Goal: Information Seeking & Learning: Get advice/opinions

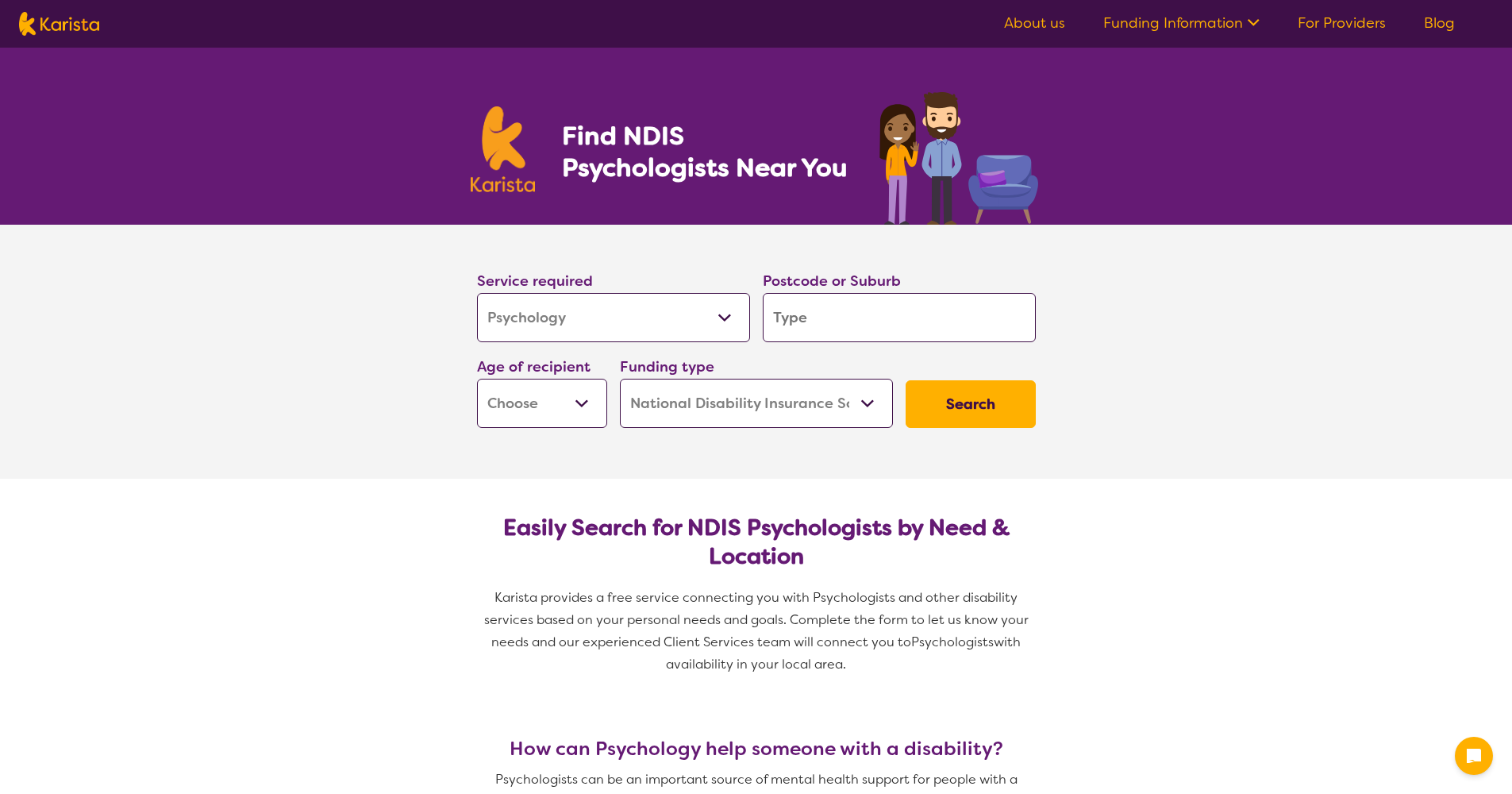
select select "Psychology"
select select "NDIS"
select select "Psychology"
select select "NDIS"
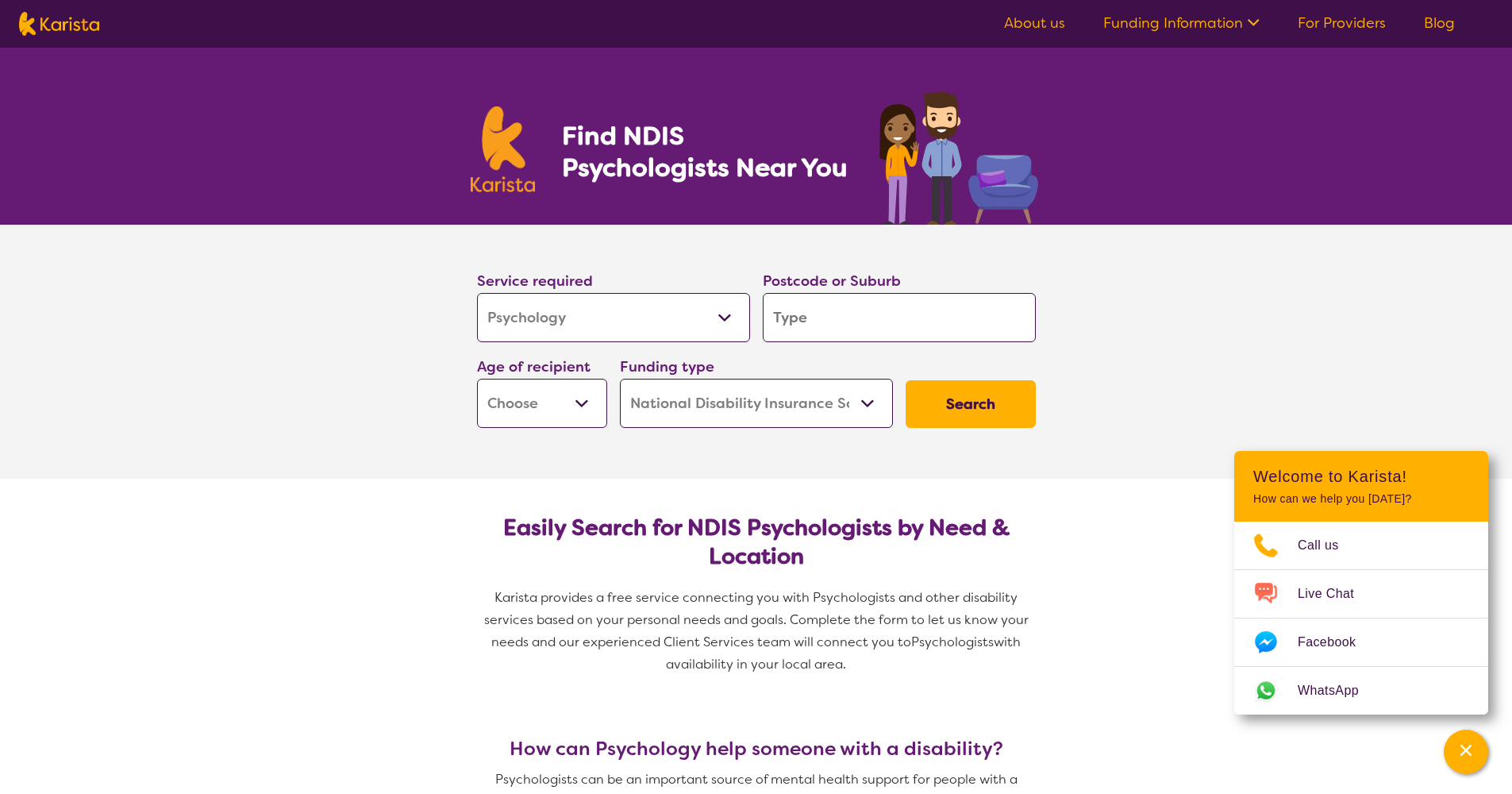
click at [837, 314] on input "search" at bounding box center [899, 317] width 273 height 50
type input "R"
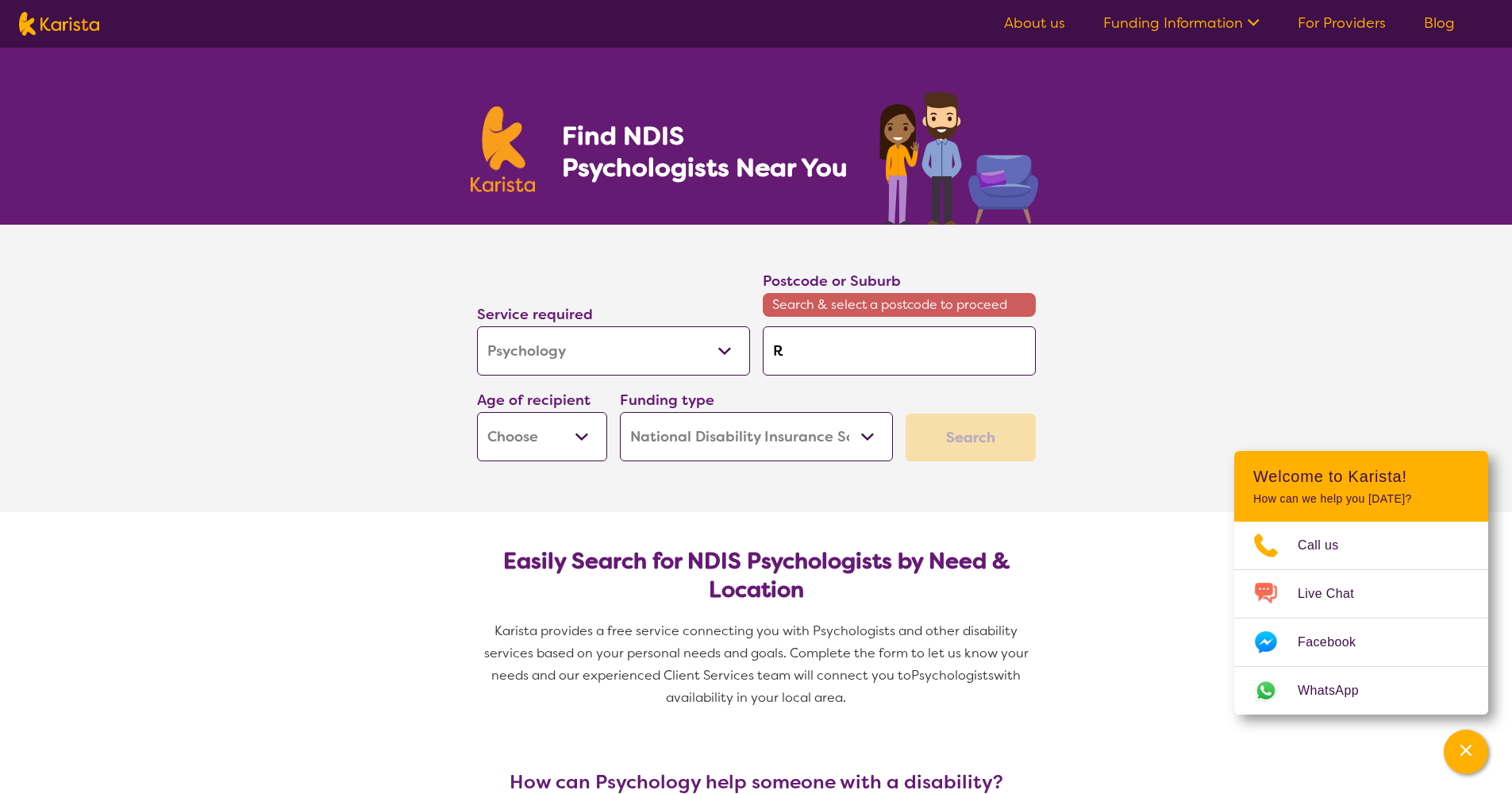
type input "Ro"
type input "Ros"
type input "Rosa"
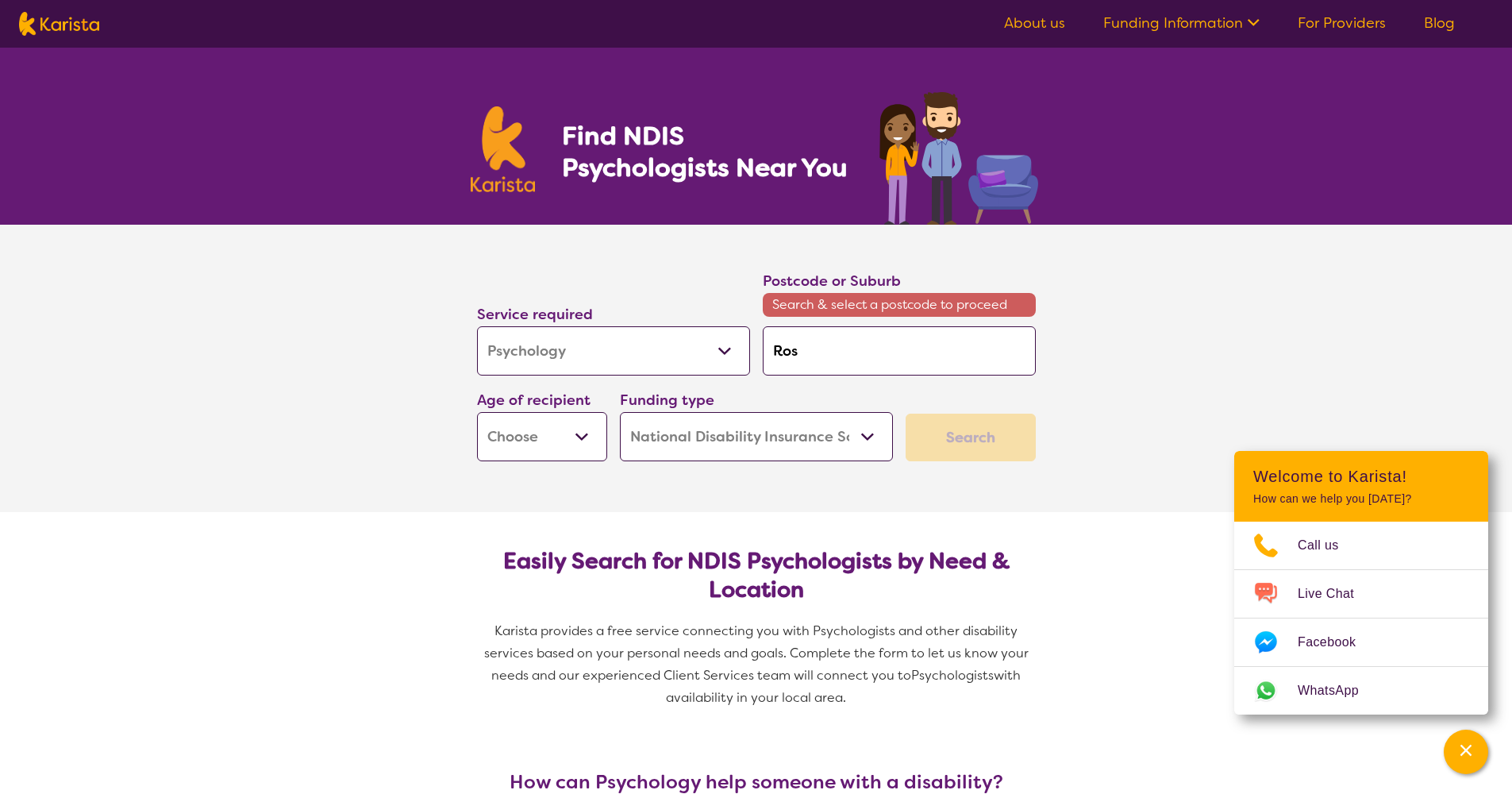
type input "Rosa"
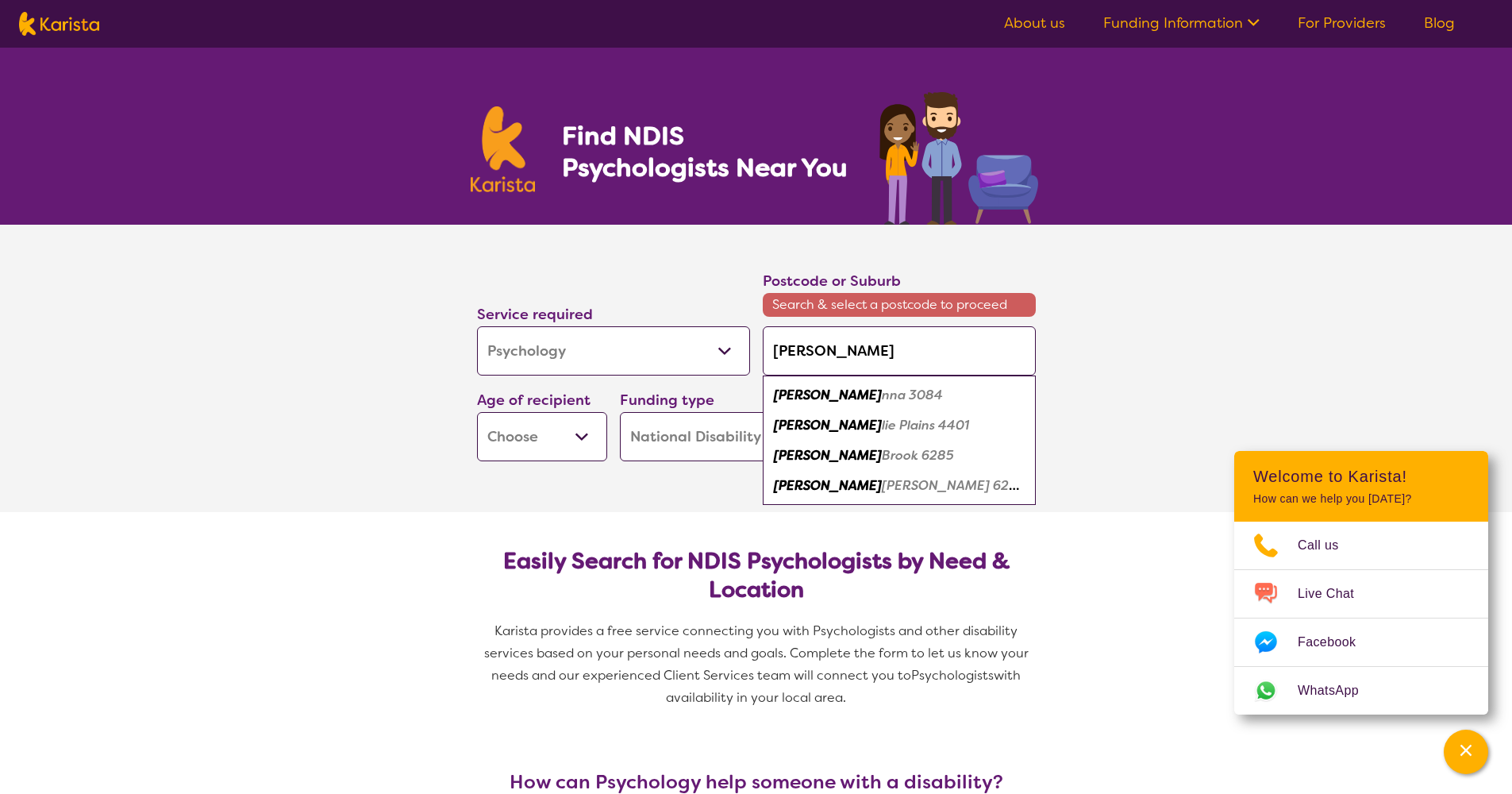
type input "Rosan"
type input "Rosann"
type input "Rosanna"
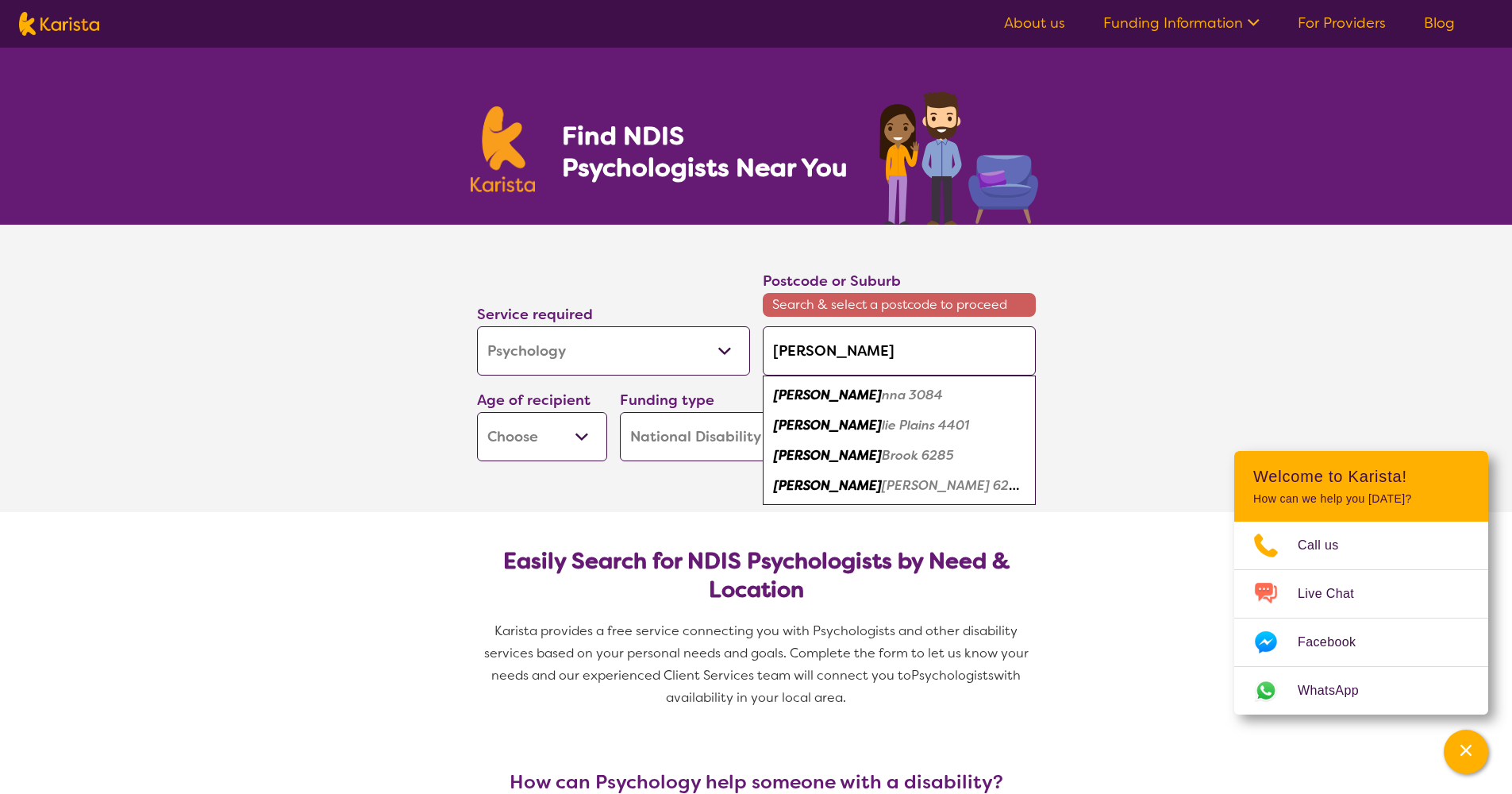
type input "Rosanna"
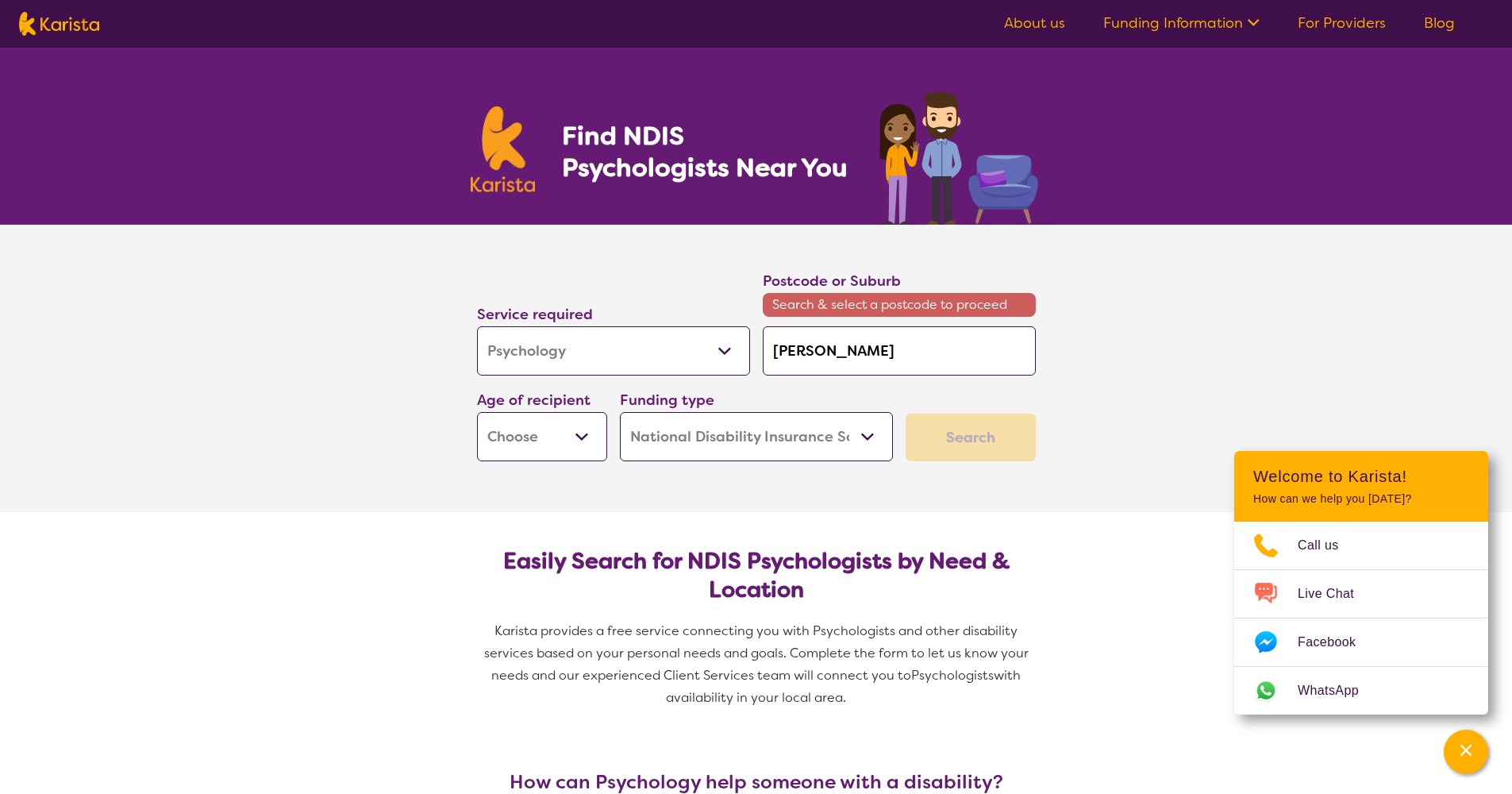
type input "Rosanna"
select select "EC"
click at [974, 434] on div "Search" at bounding box center [970, 437] width 130 height 48
click at [973, 436] on div "Search" at bounding box center [970, 437] width 130 height 48
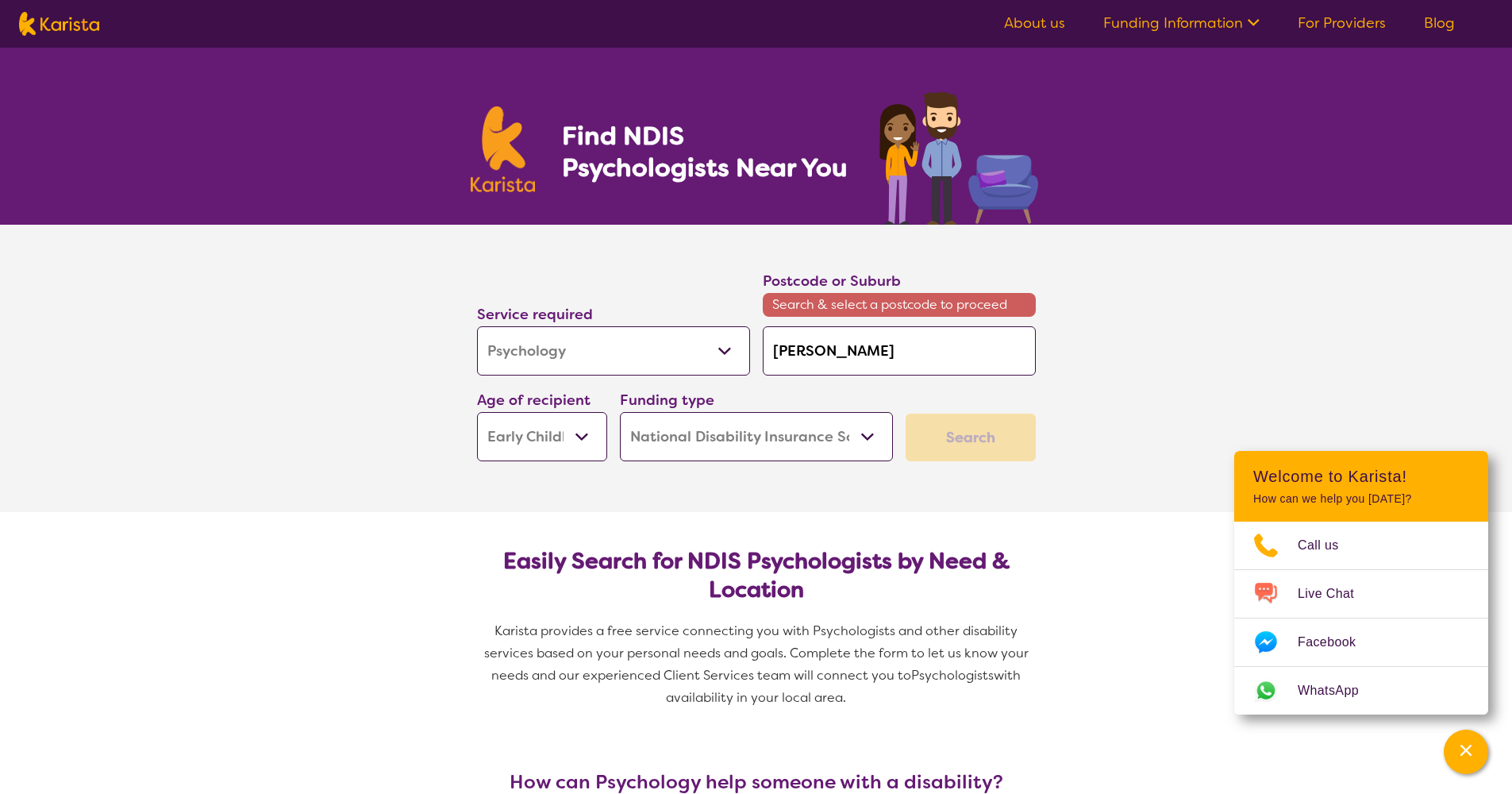
click at [855, 357] on input "Rosanna" at bounding box center [899, 351] width 273 height 50
type input "Rosanna"
click at [882, 396] on em "3084" at bounding box center [899, 395] width 34 height 17
type input "3084"
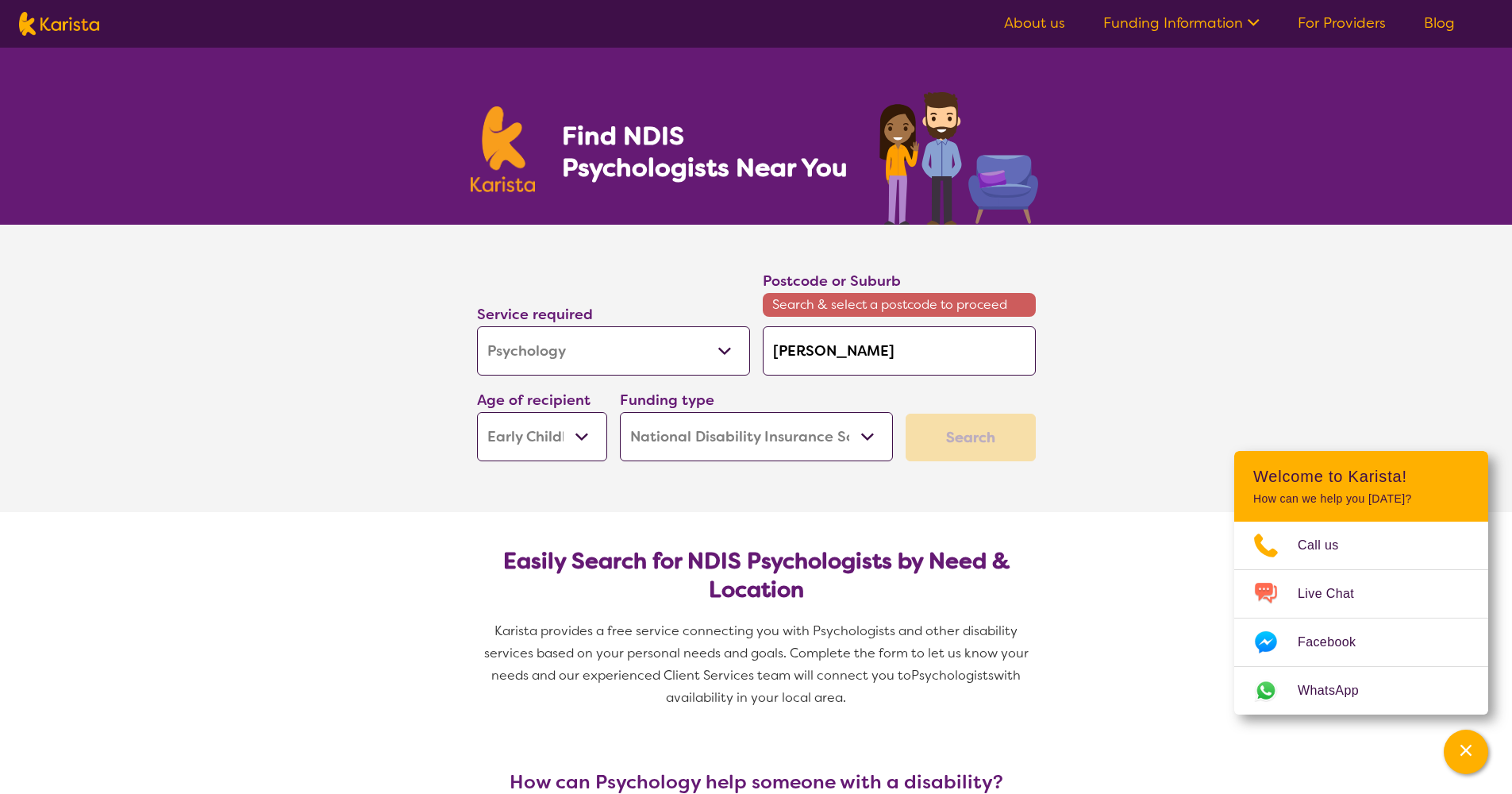
type input "3084"
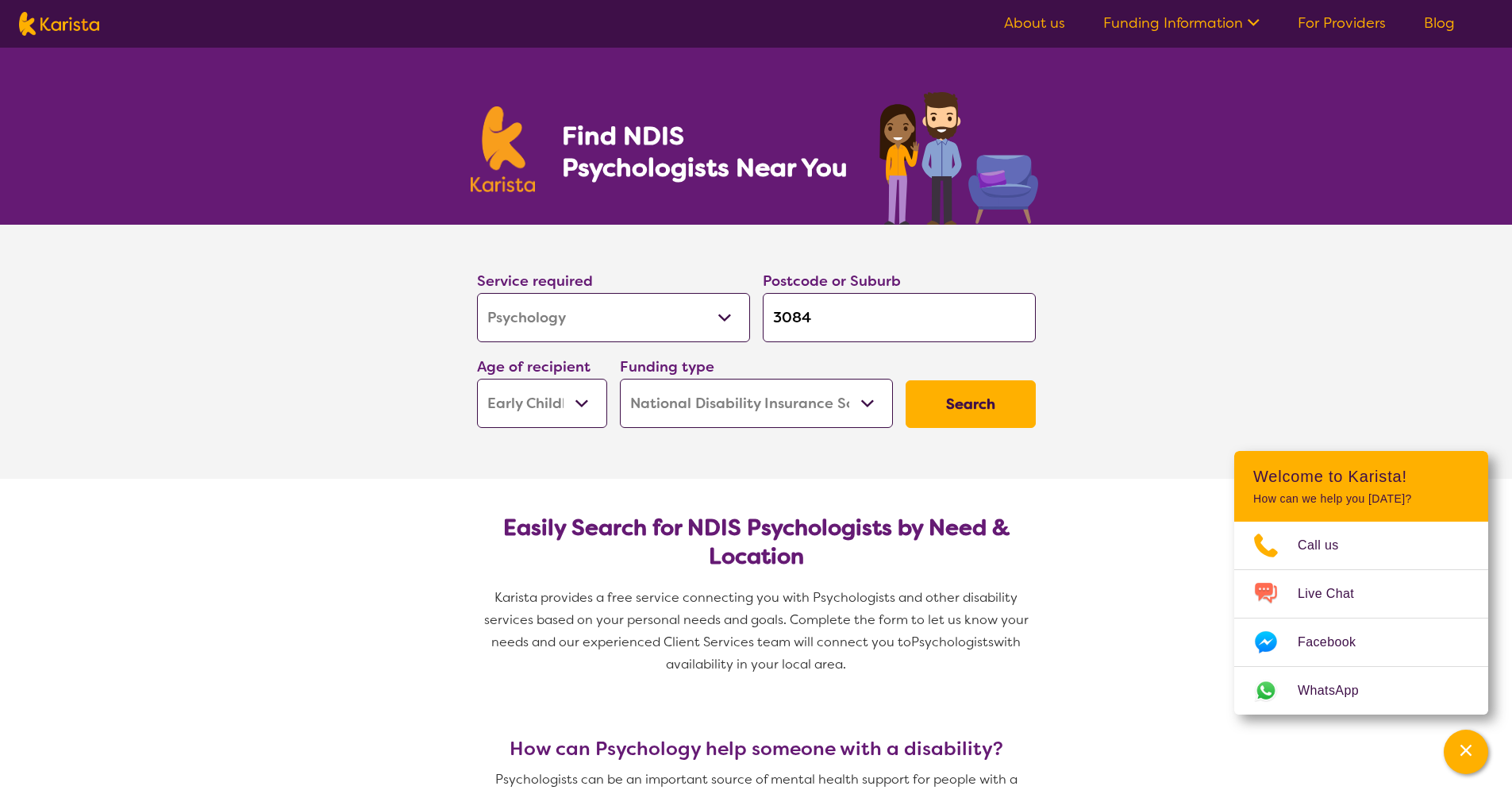
click at [944, 404] on button "Search" at bounding box center [970, 404] width 130 height 48
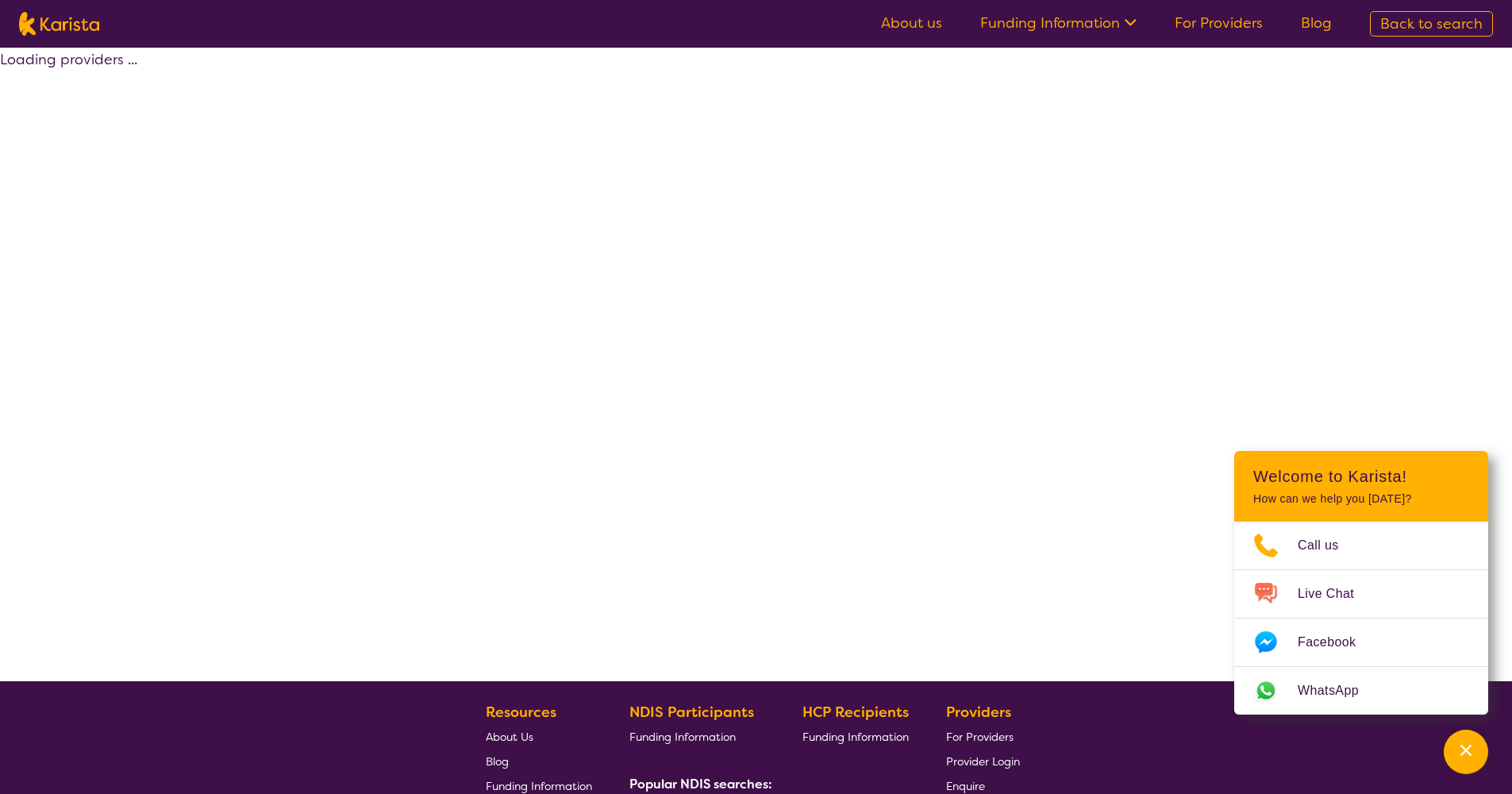
select select "by_score"
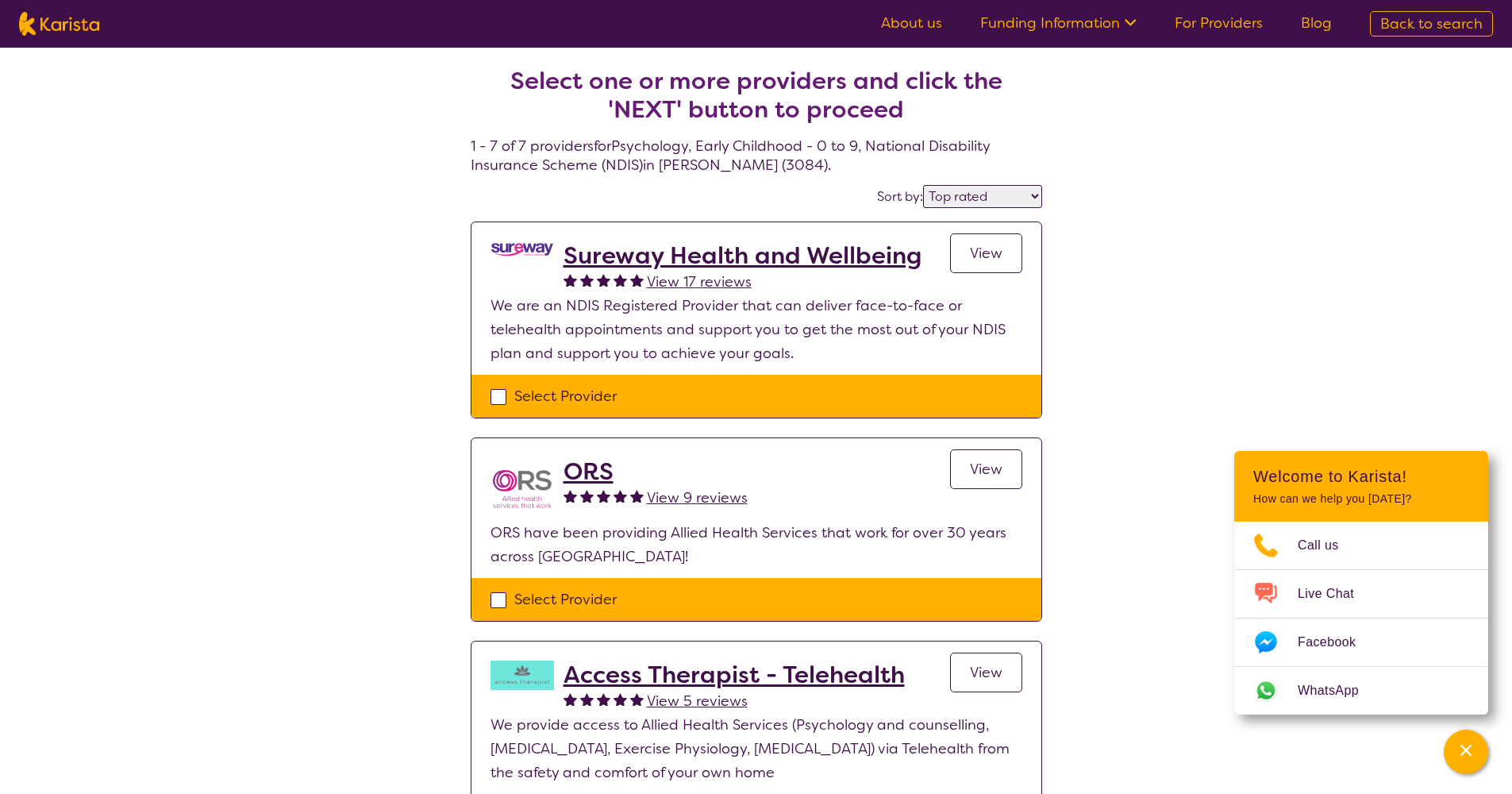
click at [708, 489] on span "View 9 reviews" at bounding box center [697, 498] width 101 height 19
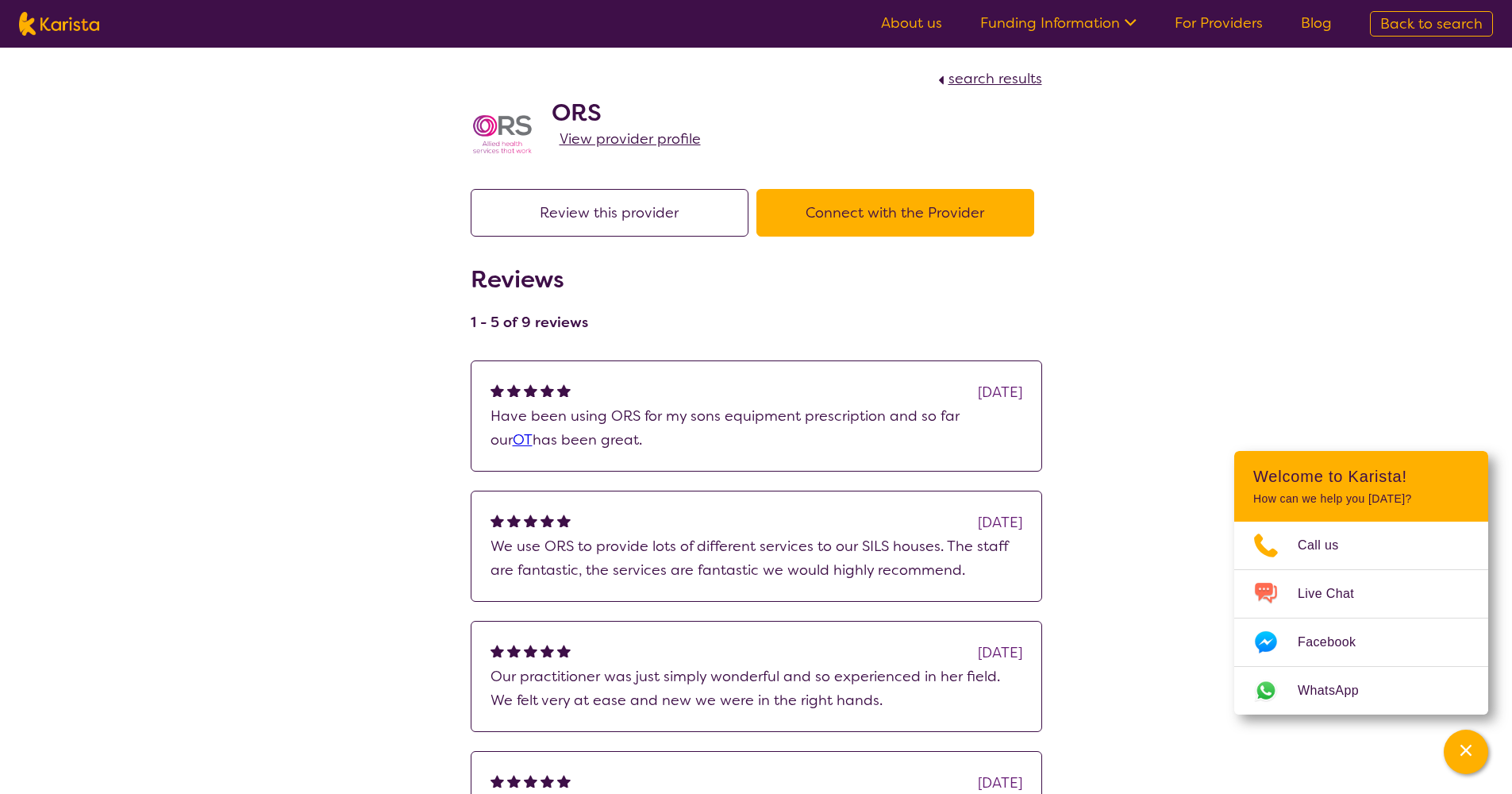
click at [625, 146] on span "View provider profile" at bounding box center [630, 138] width 141 height 19
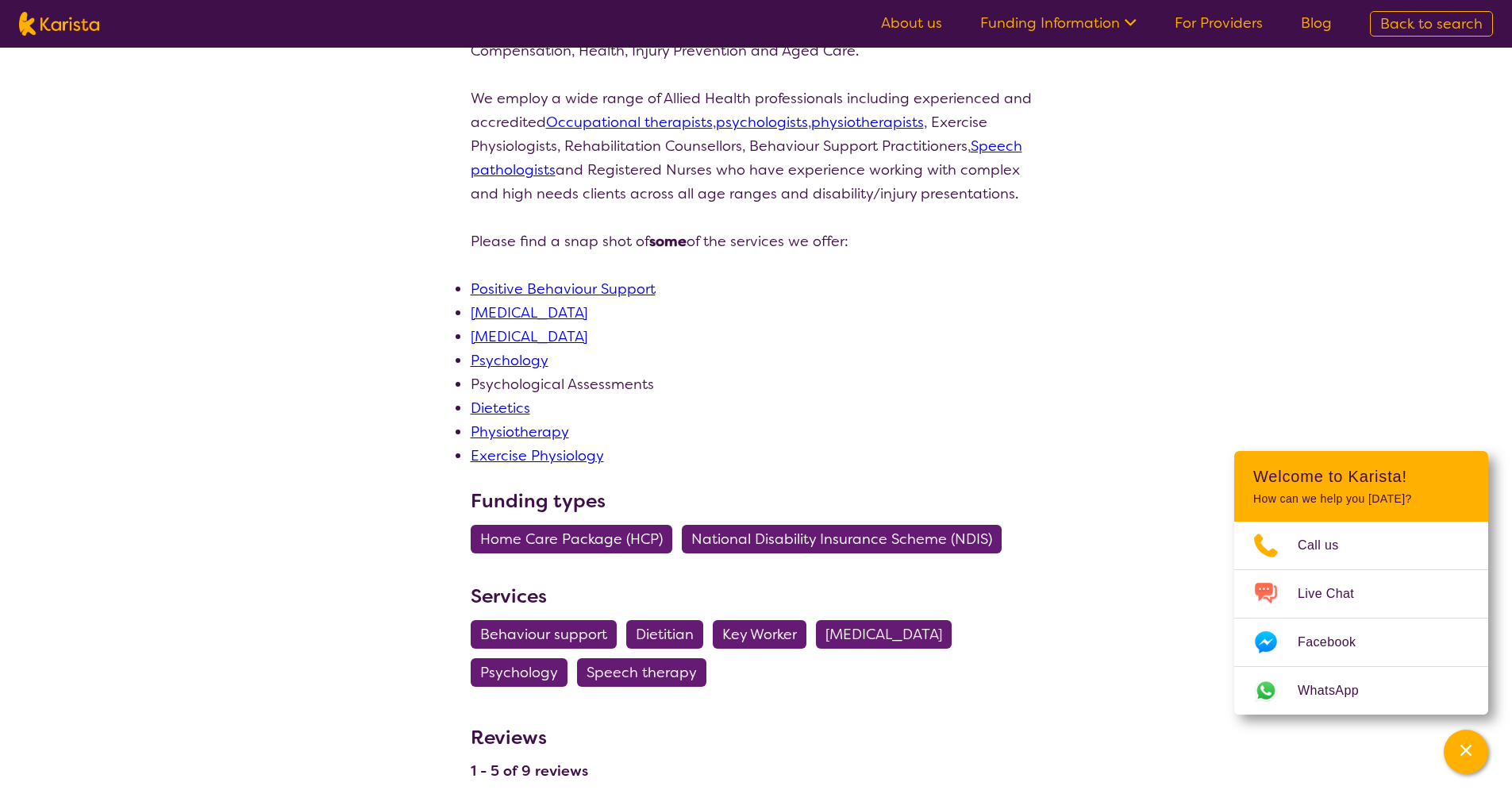
scroll to position [116, 0]
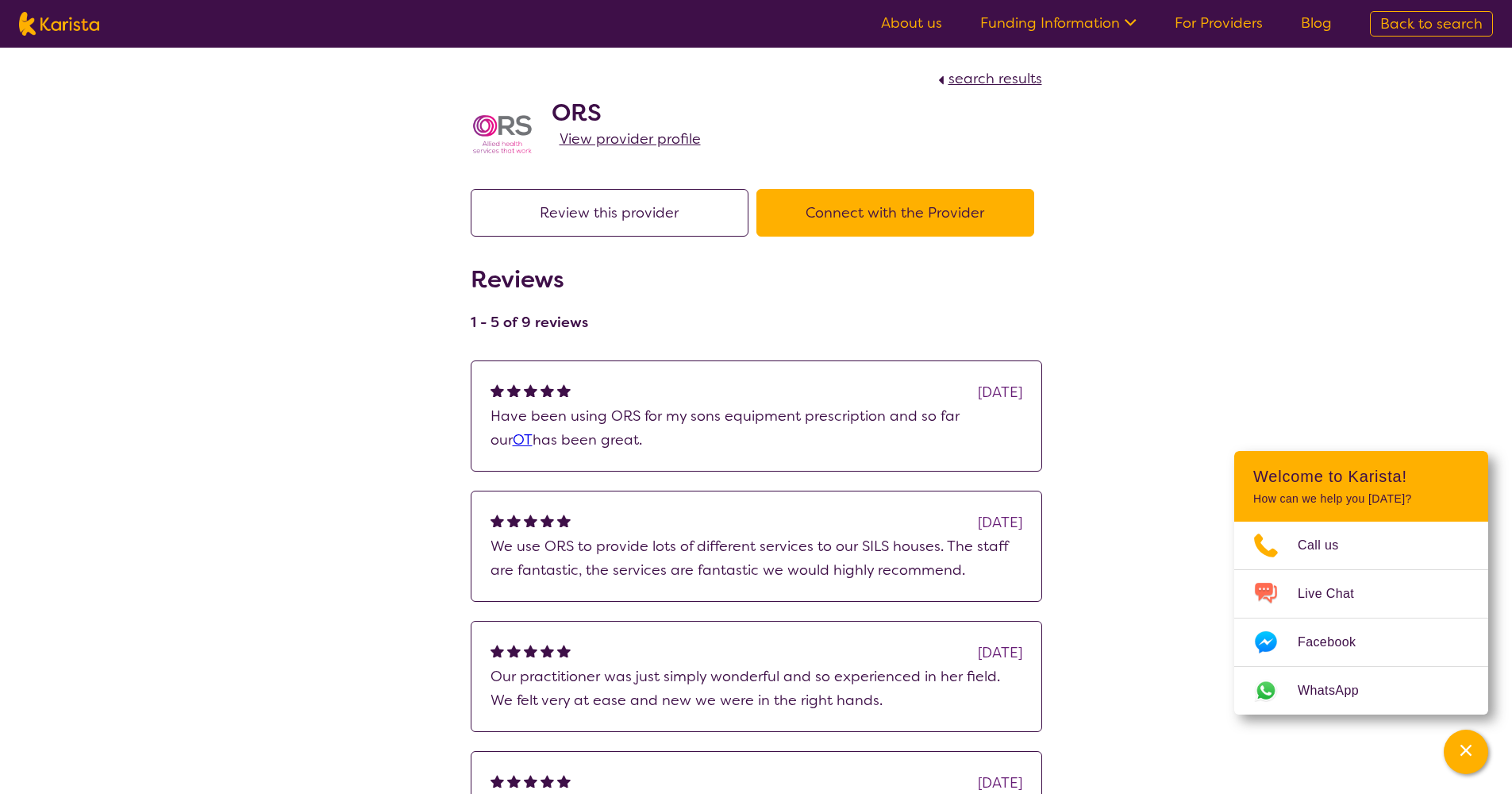
select select "by_score"
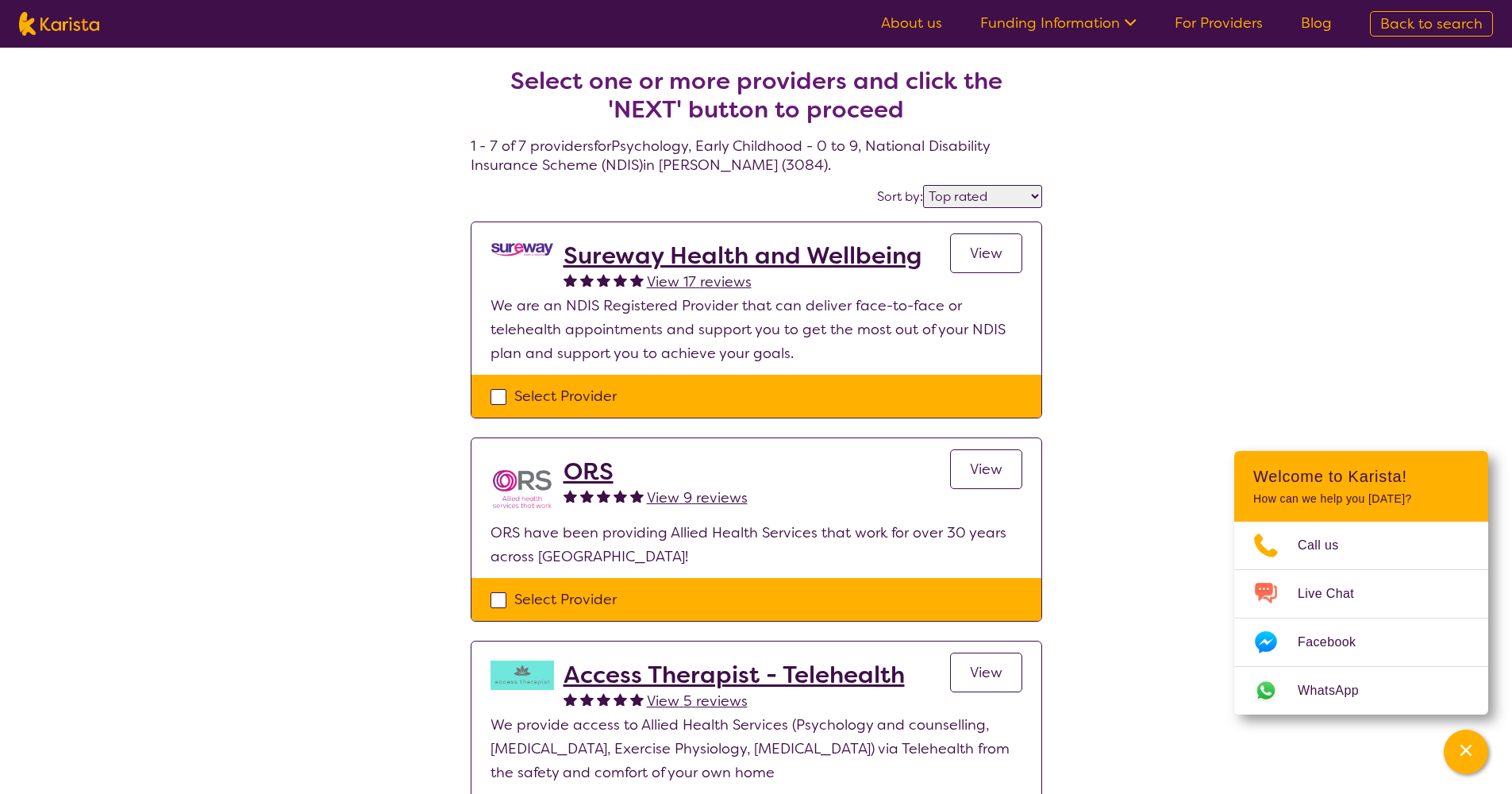
click at [1000, 260] on span "View" at bounding box center [986, 253] width 33 height 19
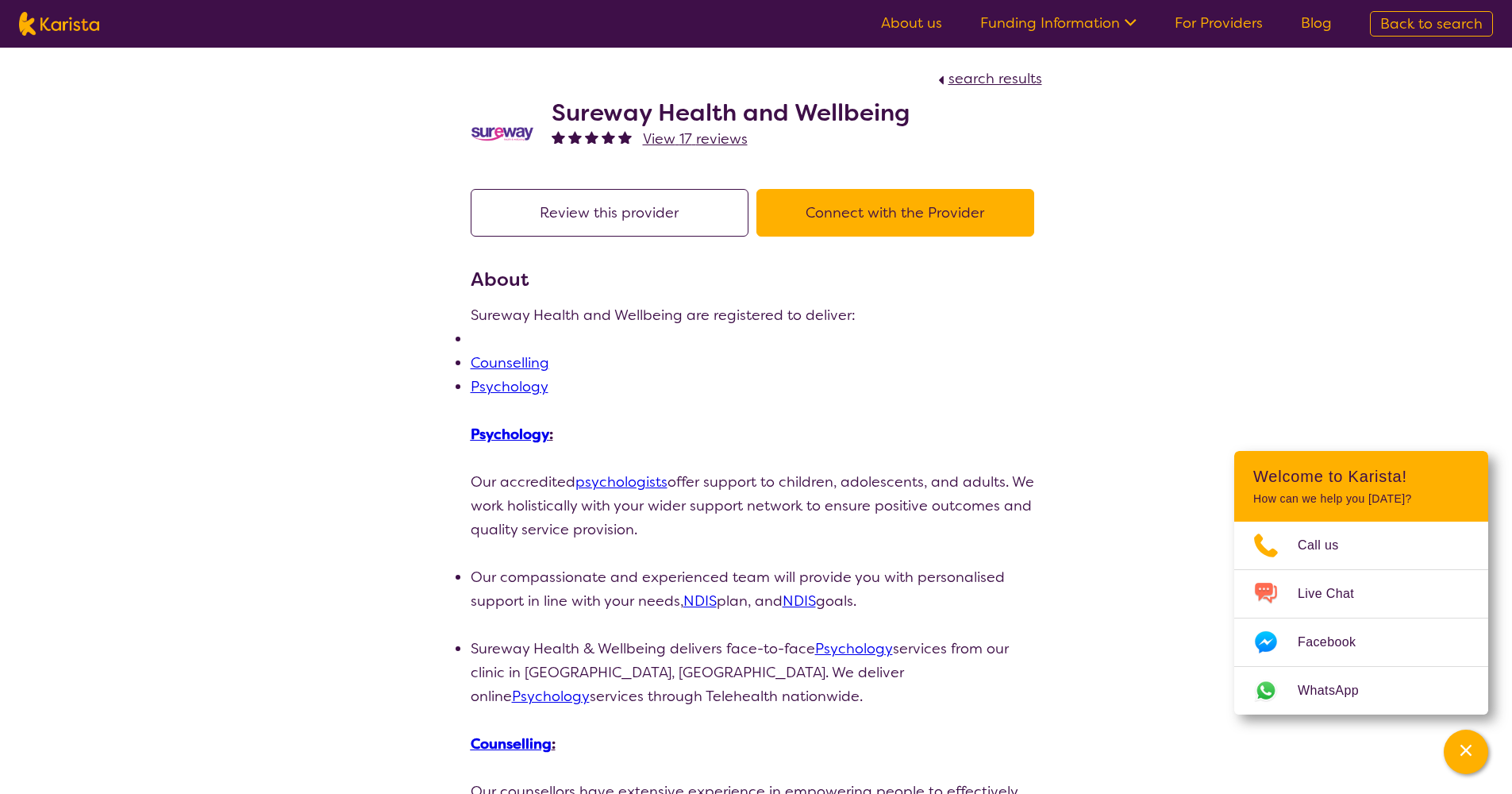
click at [876, 222] on button "Connect with the Provider" at bounding box center [894, 212] width 278 height 48
drag, startPoint x: 554, startPoint y: 111, endPoint x: 905, endPoint y: 121, distance: 351.1
click at [905, 121] on h2 "Sureway Health and Wellbeing" at bounding box center [730, 112] width 358 height 29
copy h2 "Sureway Health and Wellbeing"
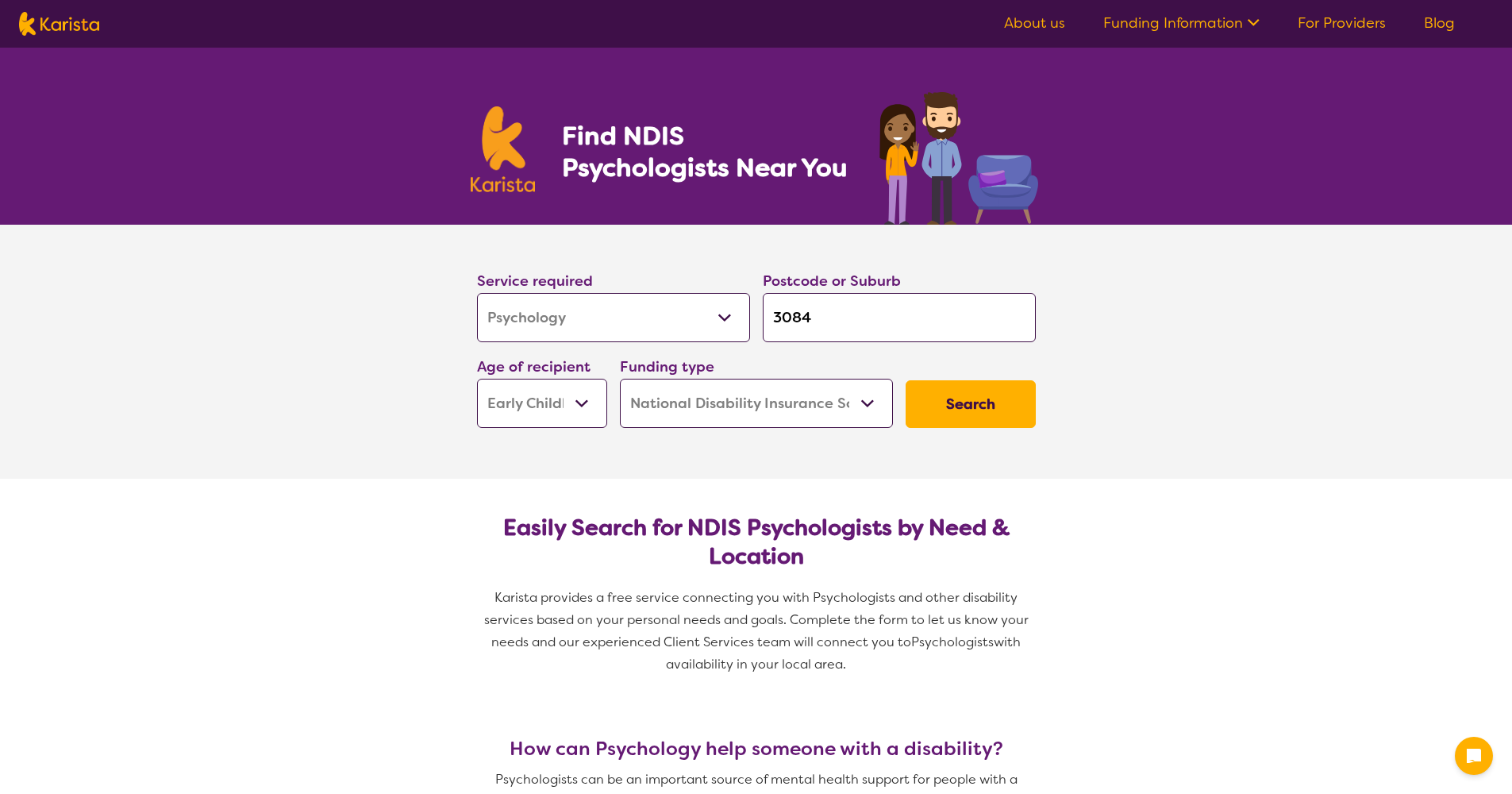
select select "Psychology"
select select "EC"
select select "NDIS"
select select "Psychology"
select select "EC"
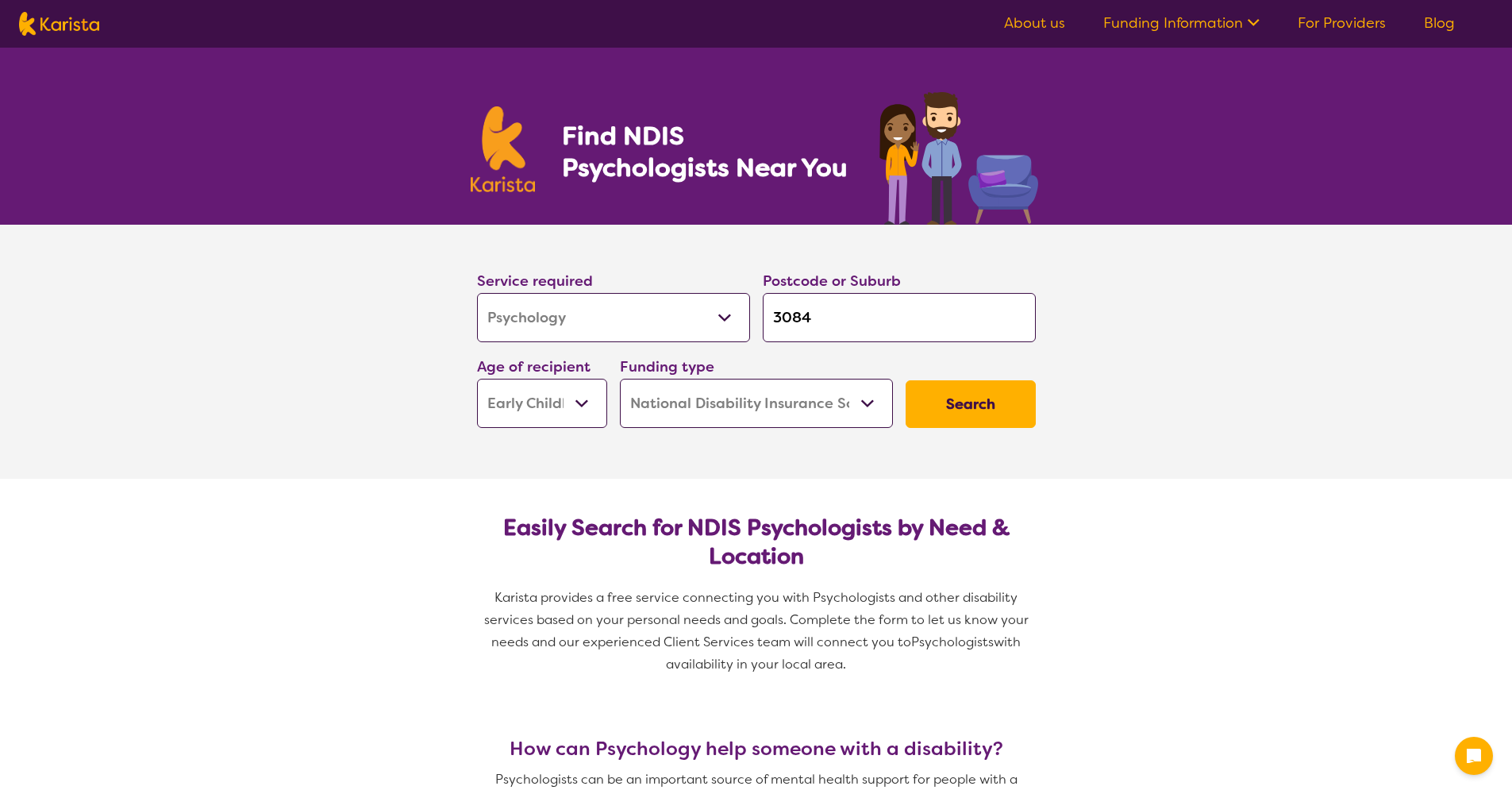
select select "NDIS"
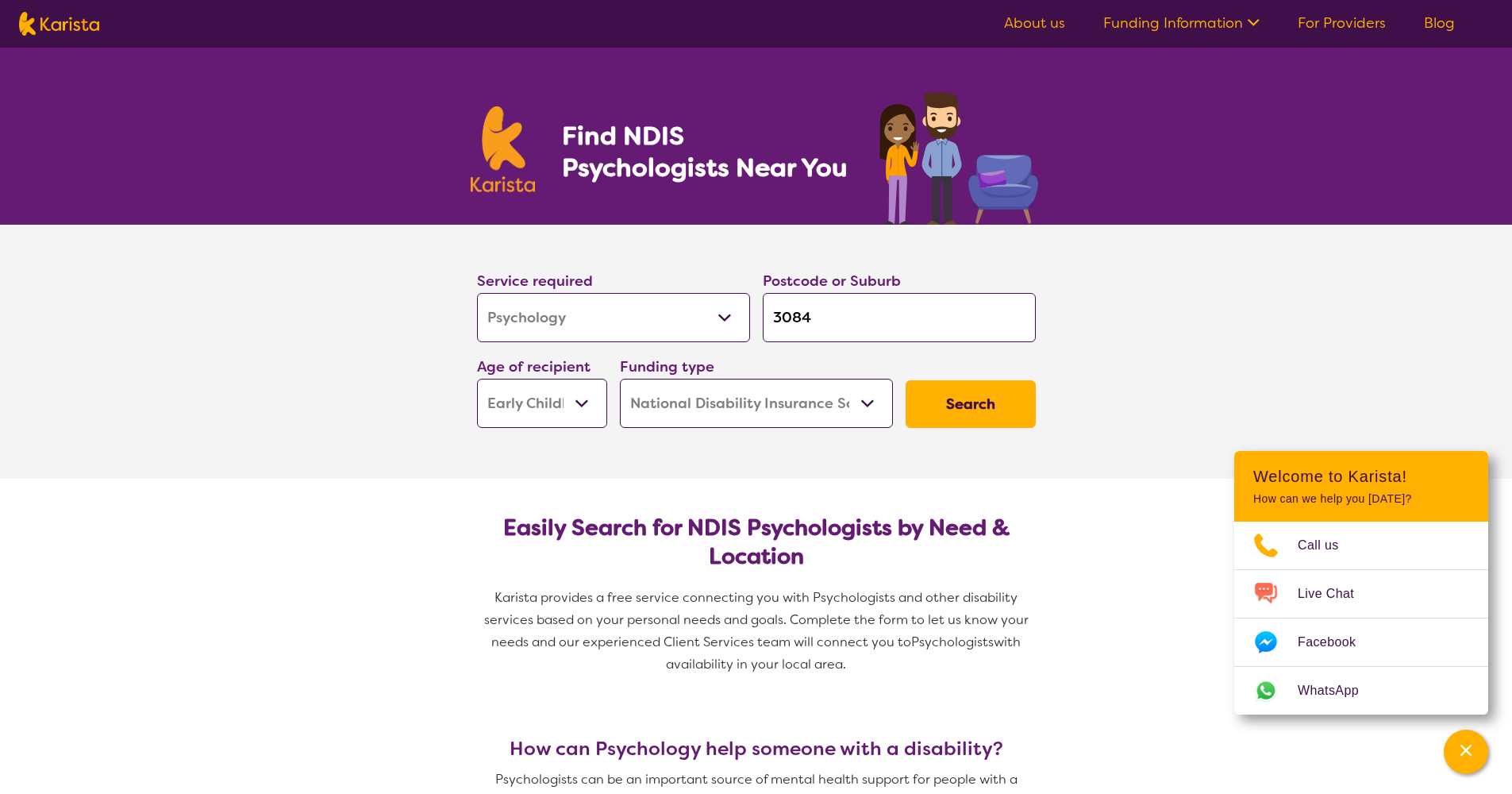
click at [981, 406] on button "Search" at bounding box center [970, 404] width 130 height 48
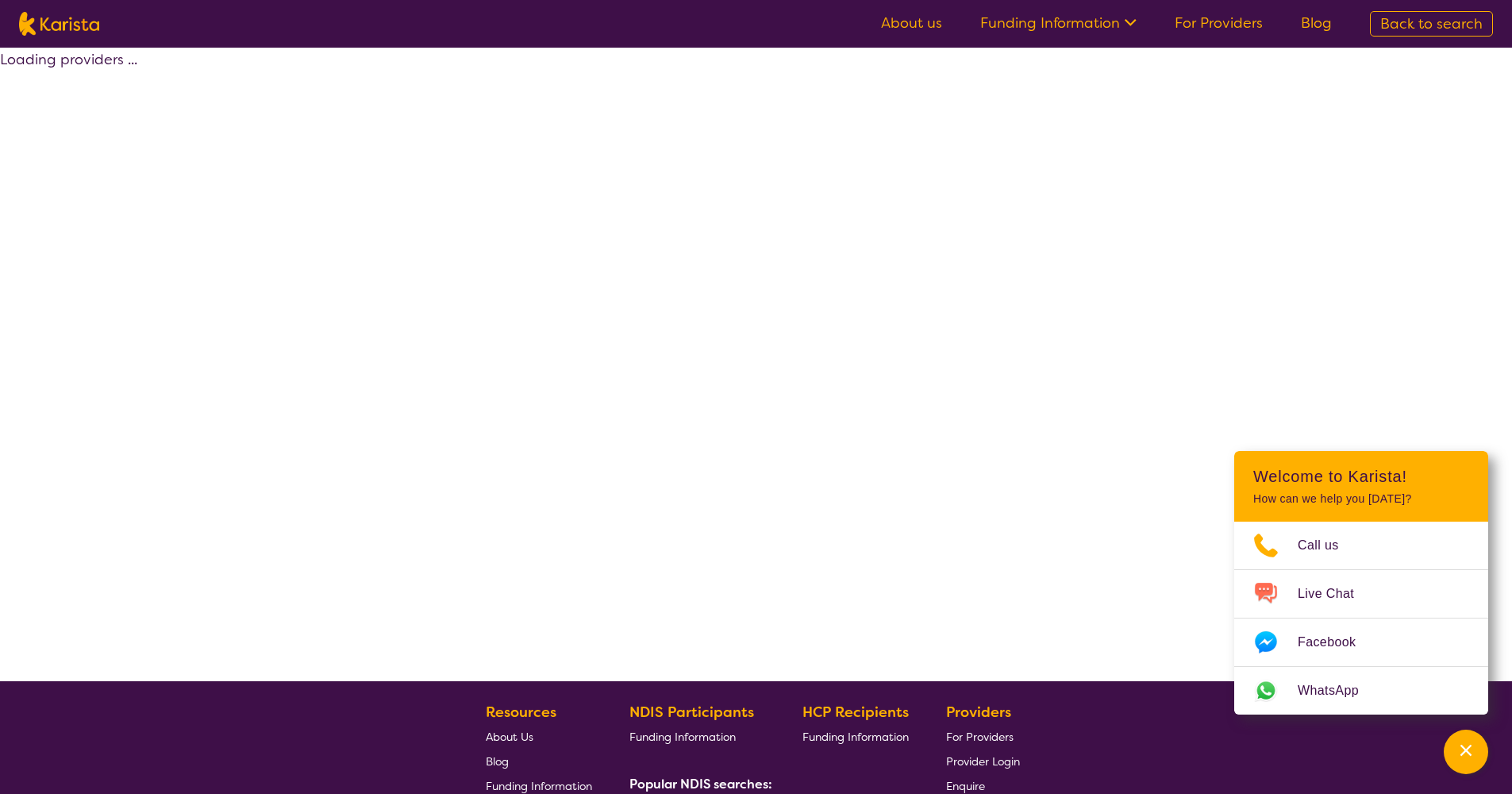
select select "by_score"
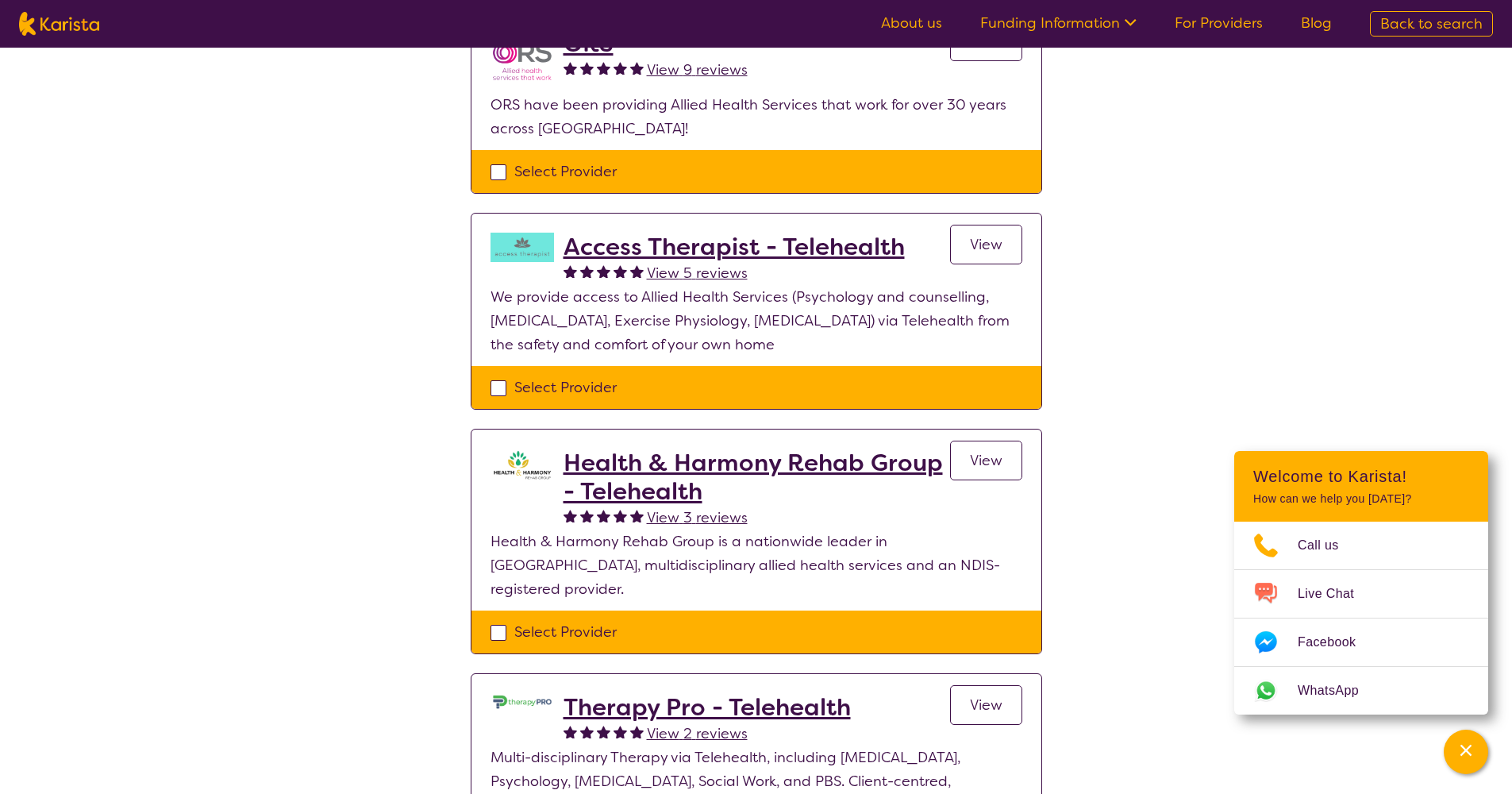
scroll to position [431, 0]
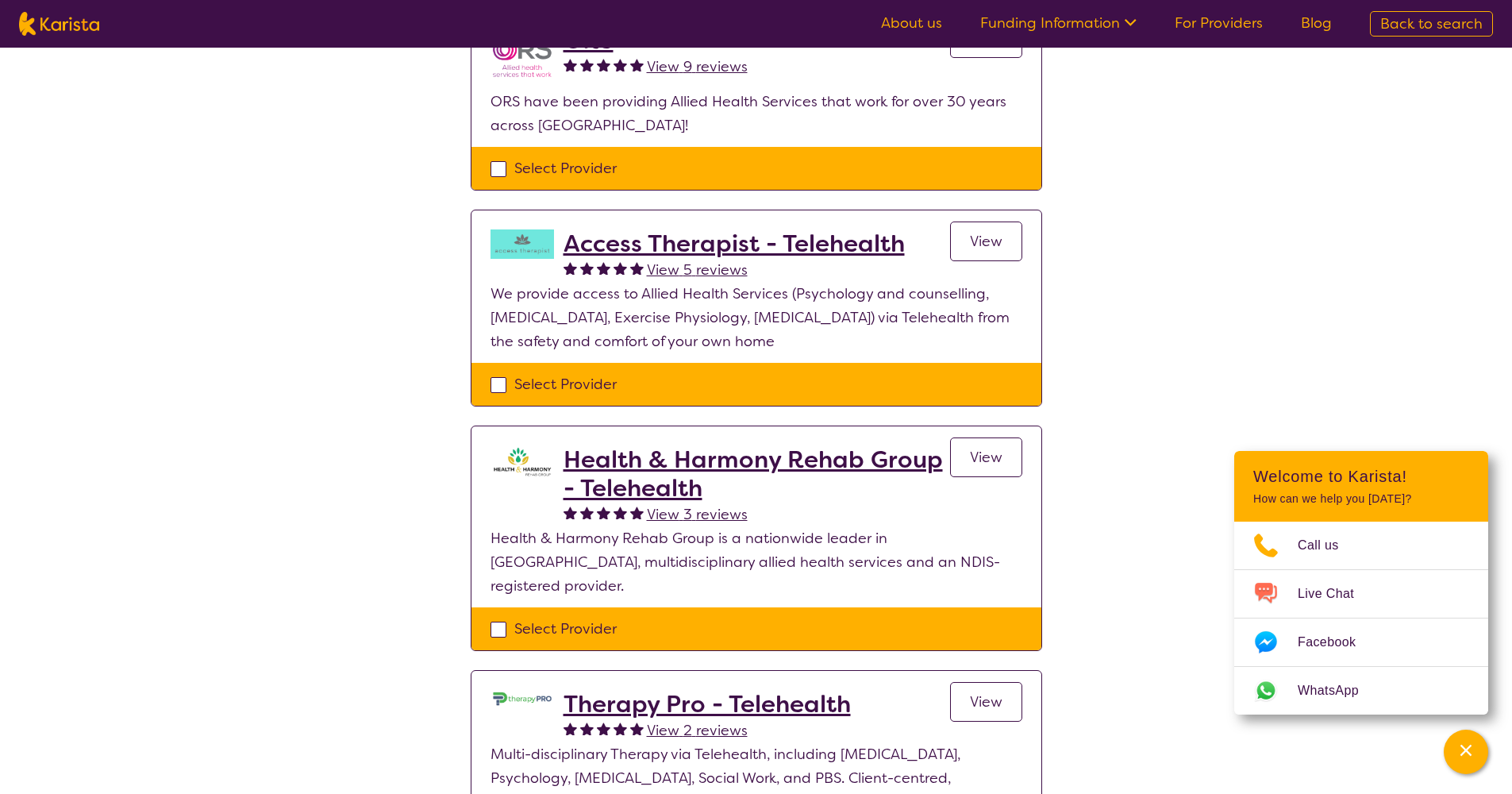
click at [853, 474] on h2 "Health & Harmony Rehab Group - Telehealth" at bounding box center [756, 474] width 387 height 57
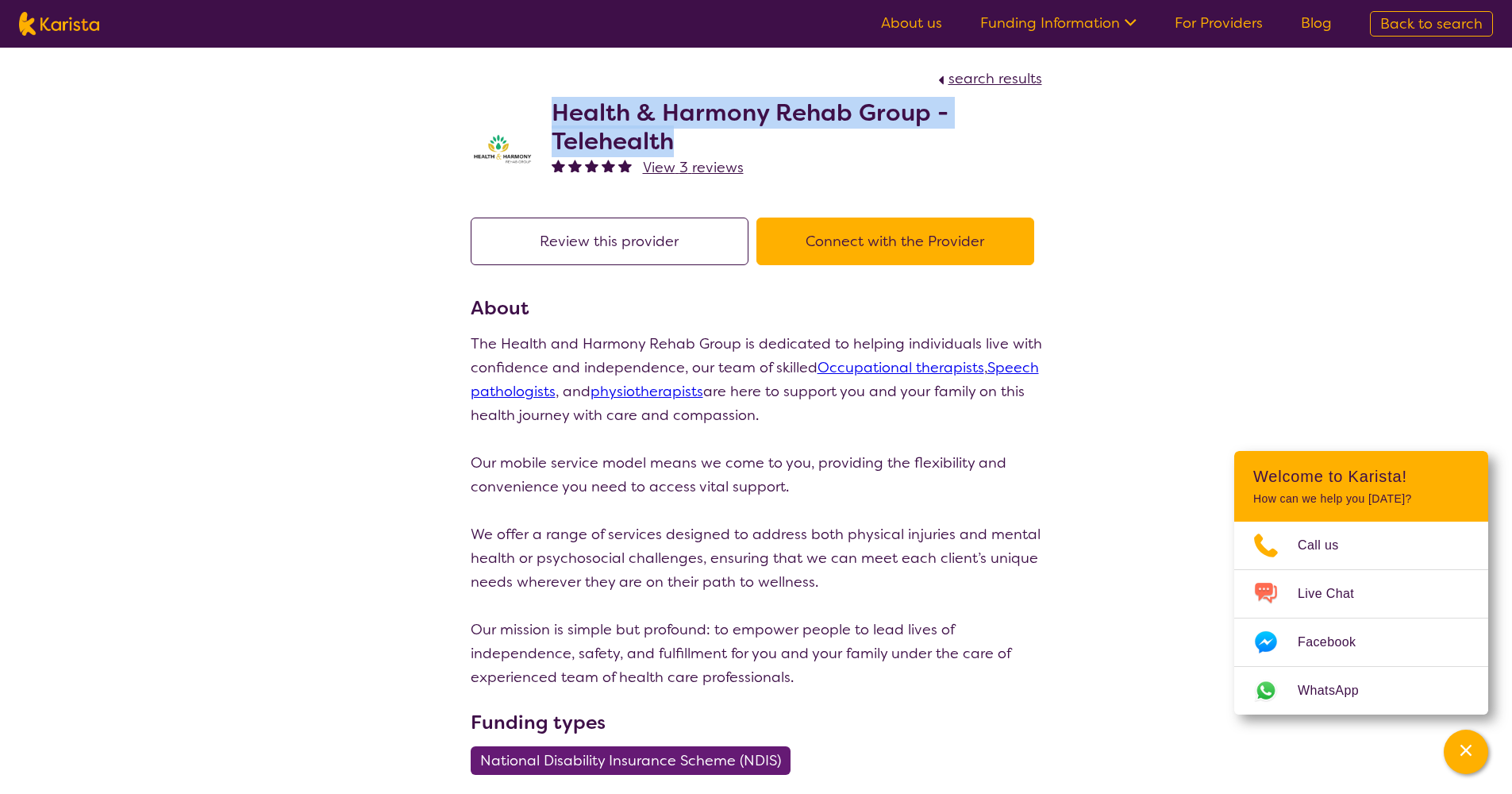
drag, startPoint x: 555, startPoint y: 113, endPoint x: 681, endPoint y: 143, distance: 129.5
click at [681, 143] on h2 "Health & Harmony Rehab Group - Telehealth" at bounding box center [796, 127] width 490 height 57
copy h2 "Health & Harmony Rehab Group - Telehealth"
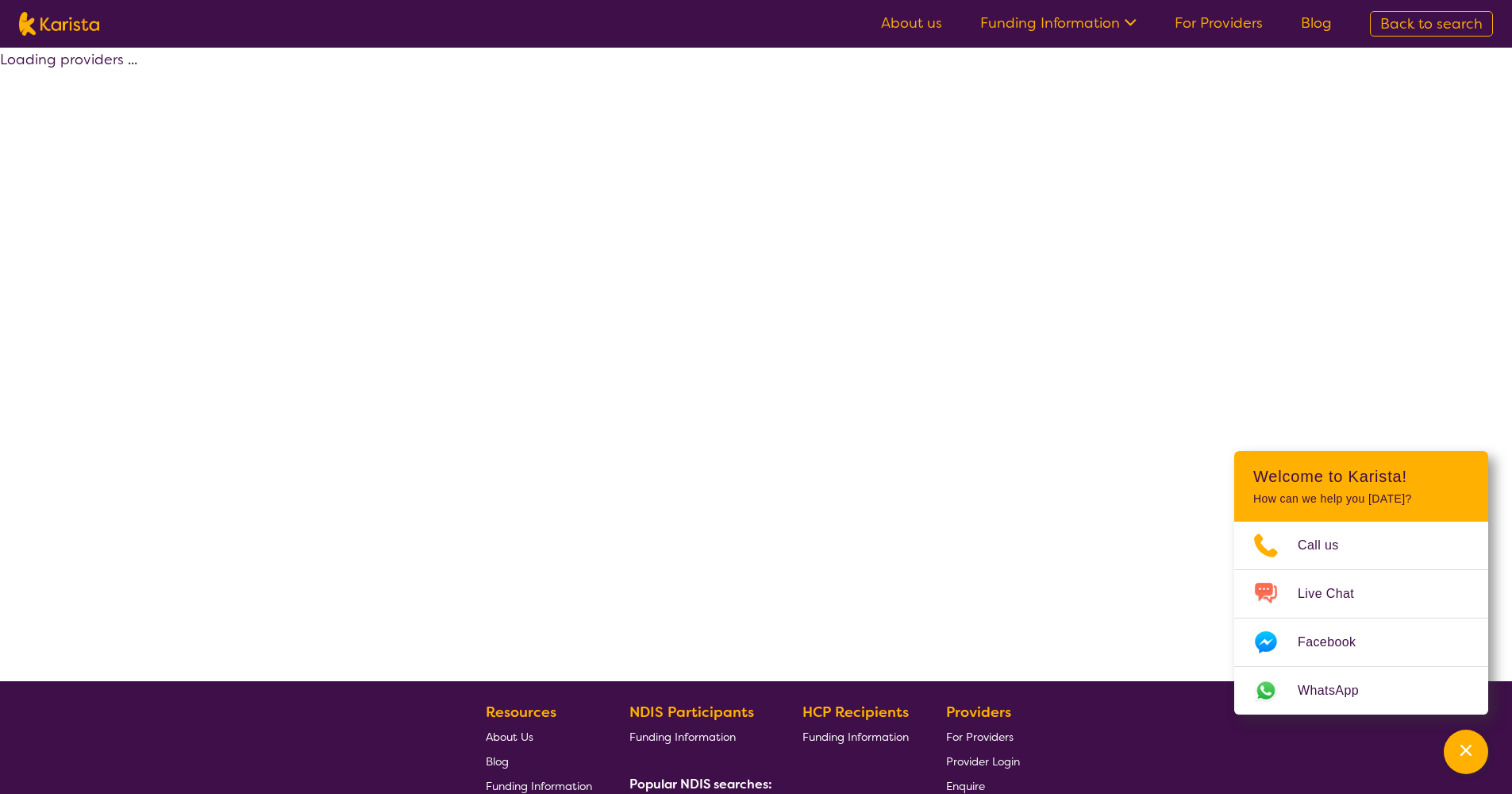
scroll to position [270, 0]
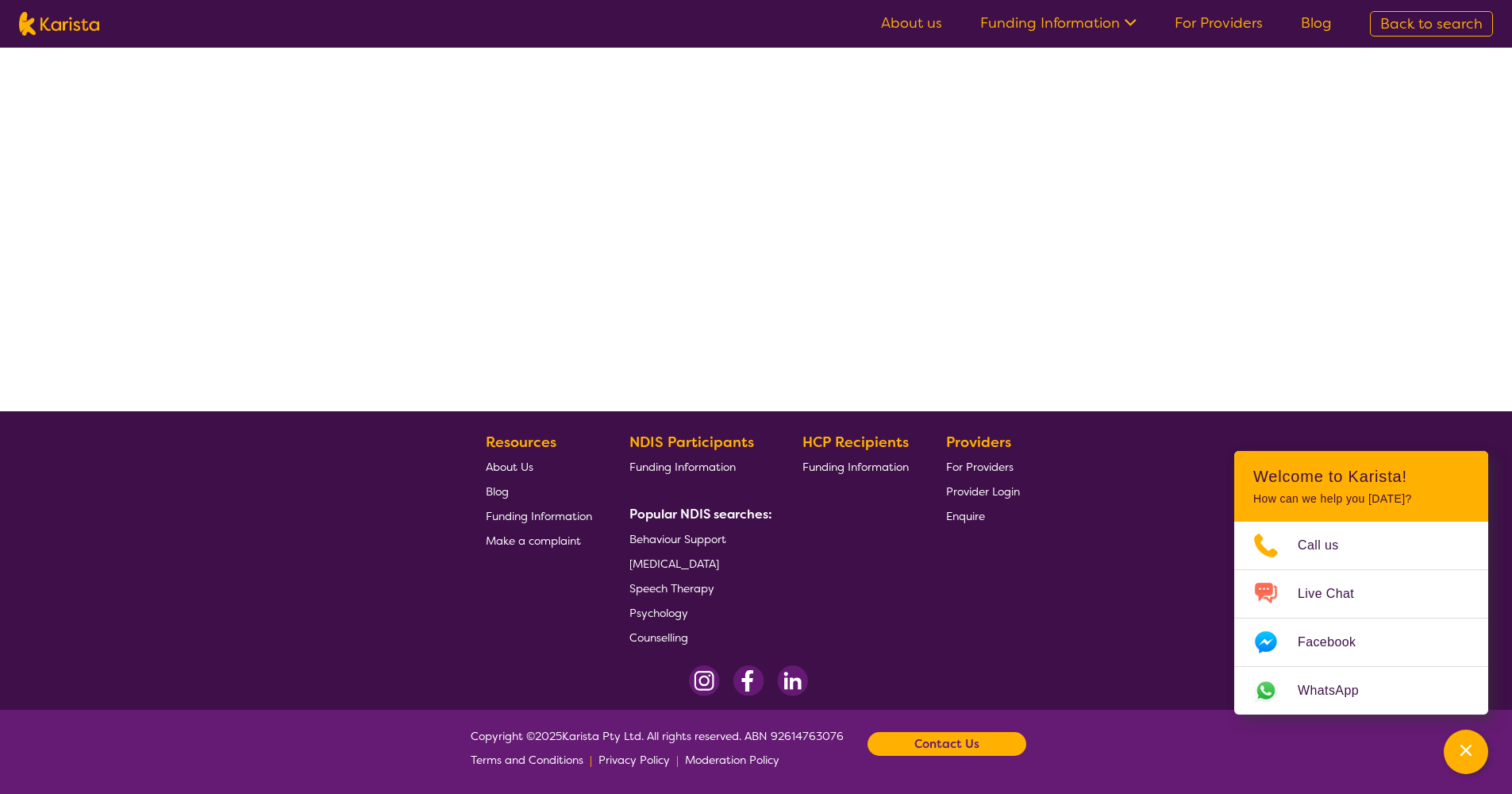
select select "by_score"
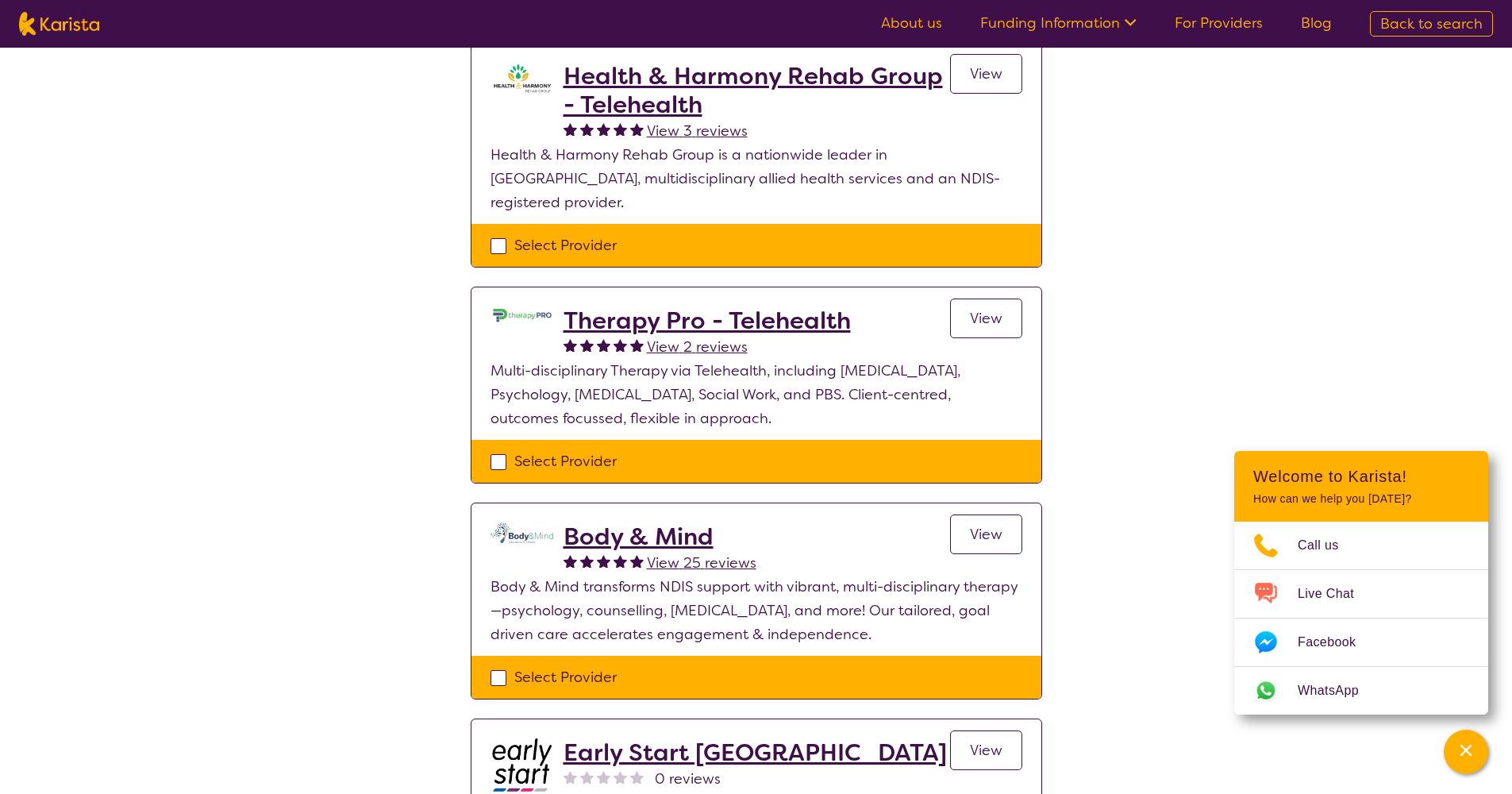
scroll to position [836, 0]
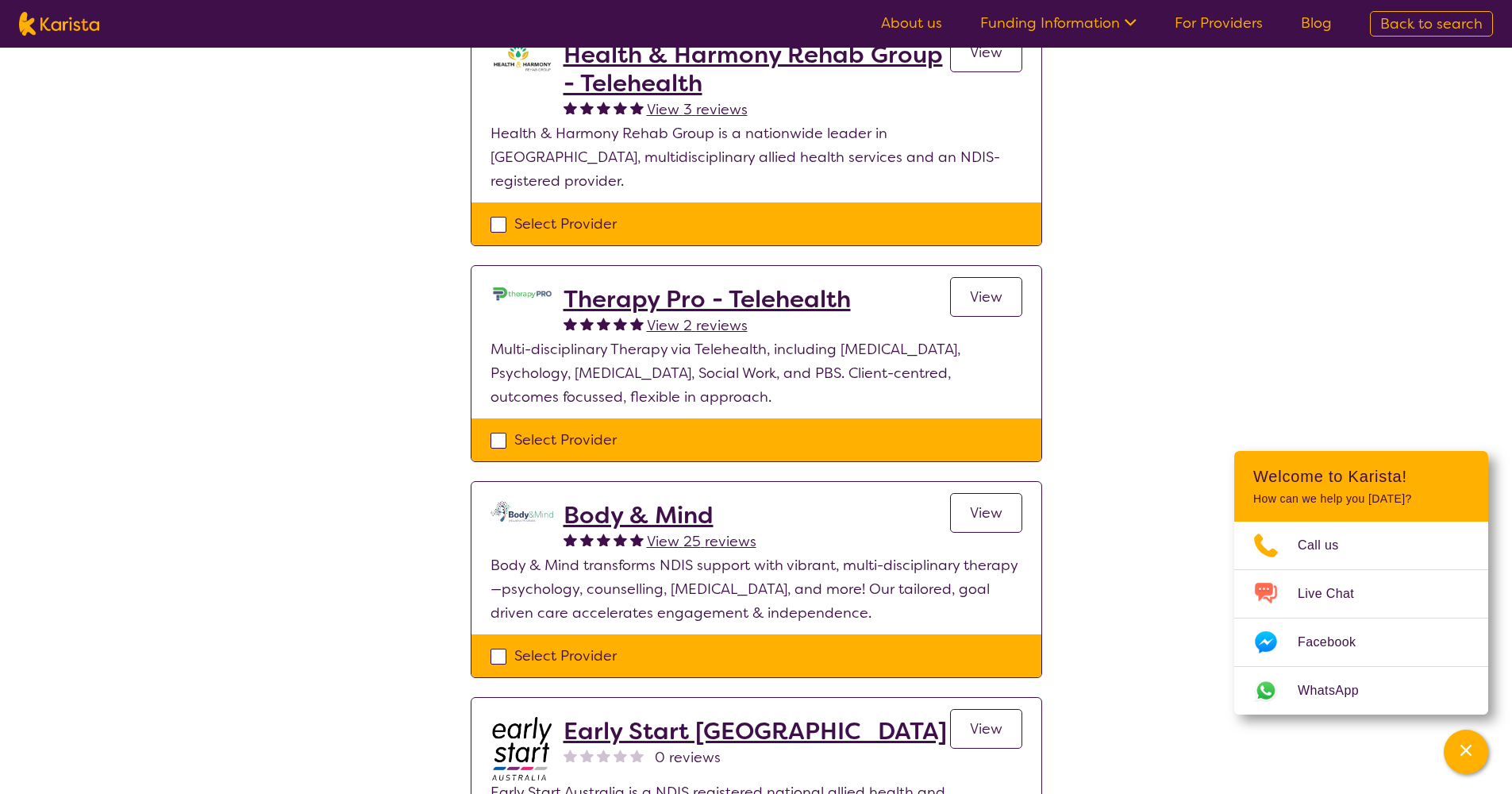
click at [646, 501] on h2 "Body & Mind" at bounding box center [660, 515] width 193 height 29
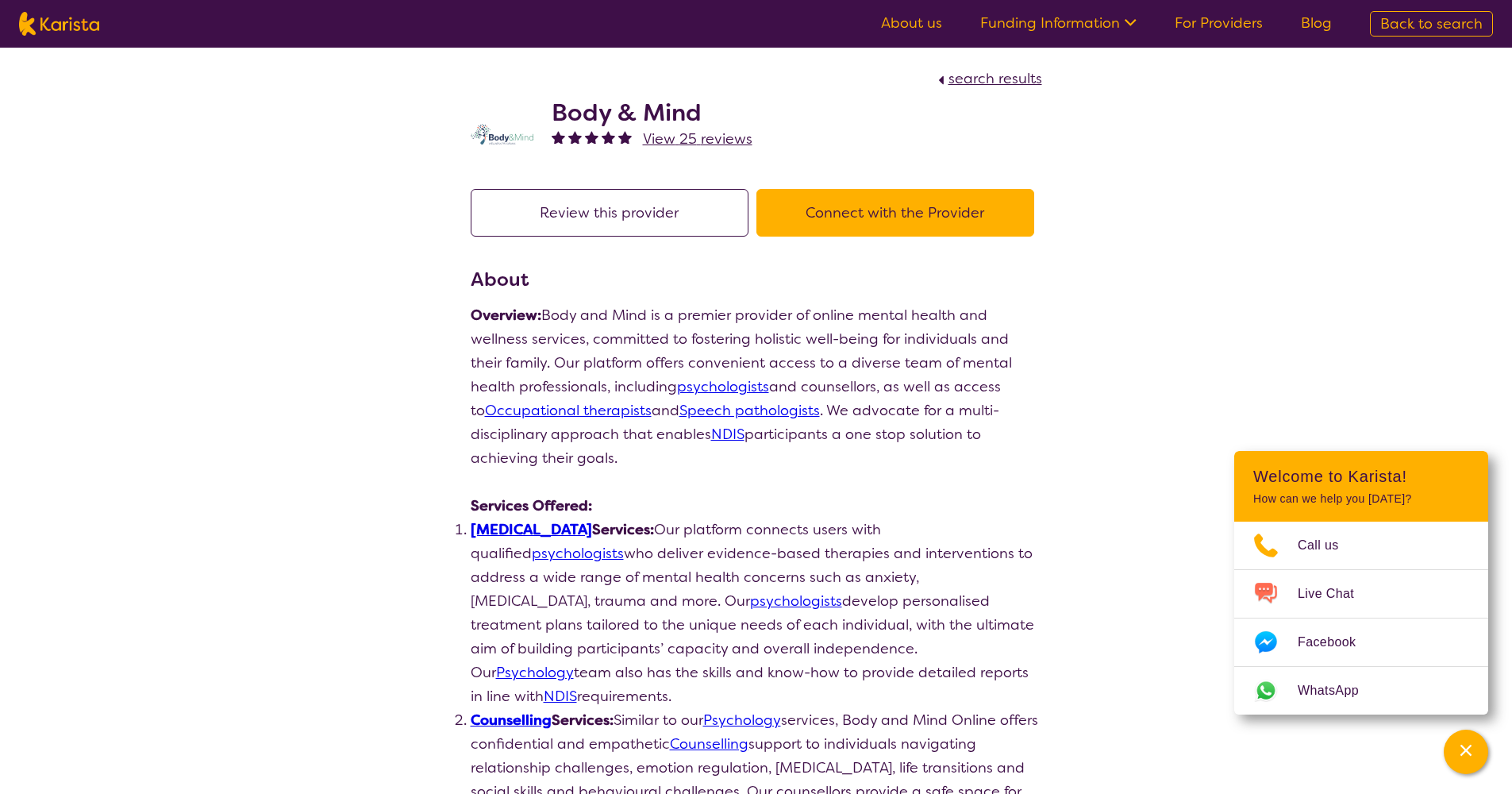
click at [619, 219] on button "Review this provider" at bounding box center [609, 212] width 278 height 48
click at [852, 213] on button "Connect with the Provider" at bounding box center [894, 212] width 278 height 48
drag, startPoint x: 552, startPoint y: 109, endPoint x: 701, endPoint y: 105, distance: 149.1
click at [701, 105] on h2 "Body & Mind" at bounding box center [651, 112] width 201 height 29
copy h2 "Body & Mind"
